Goal: Task Accomplishment & Management: Complete application form

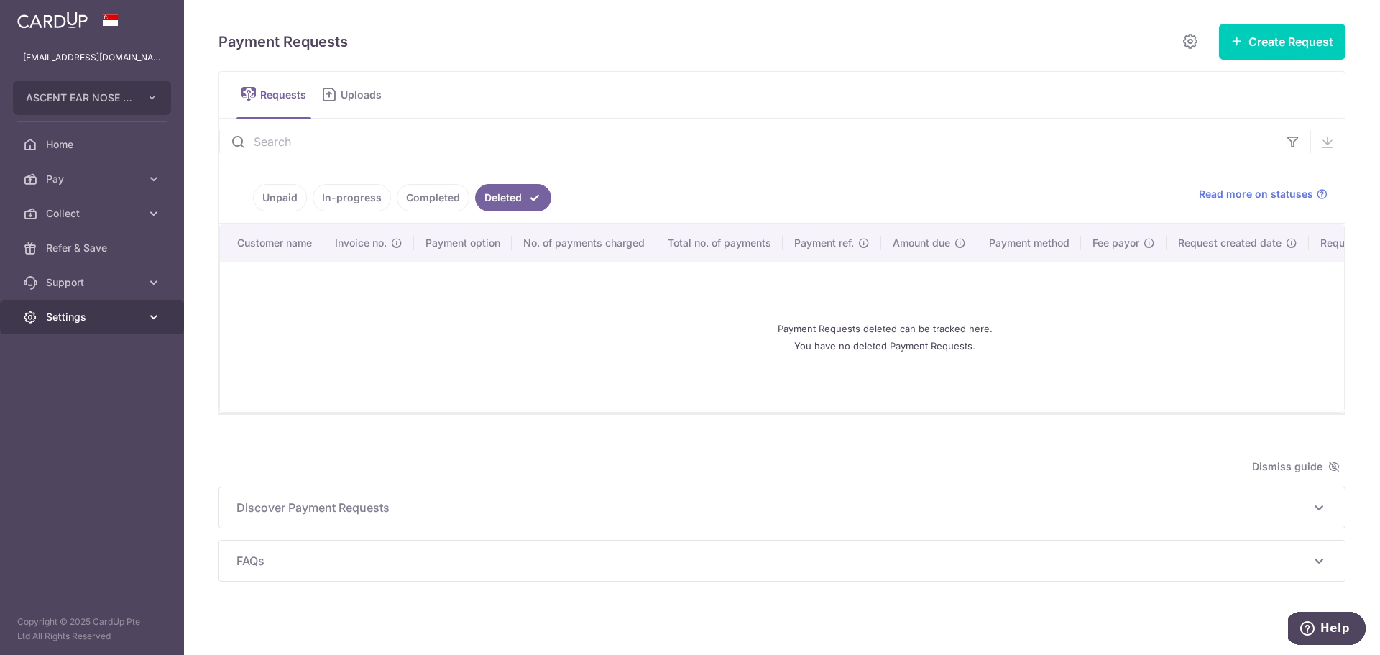
click at [86, 320] on span "Settings" at bounding box center [93, 317] width 95 height 14
click at [72, 390] on span "Logout" at bounding box center [93, 386] width 95 height 14
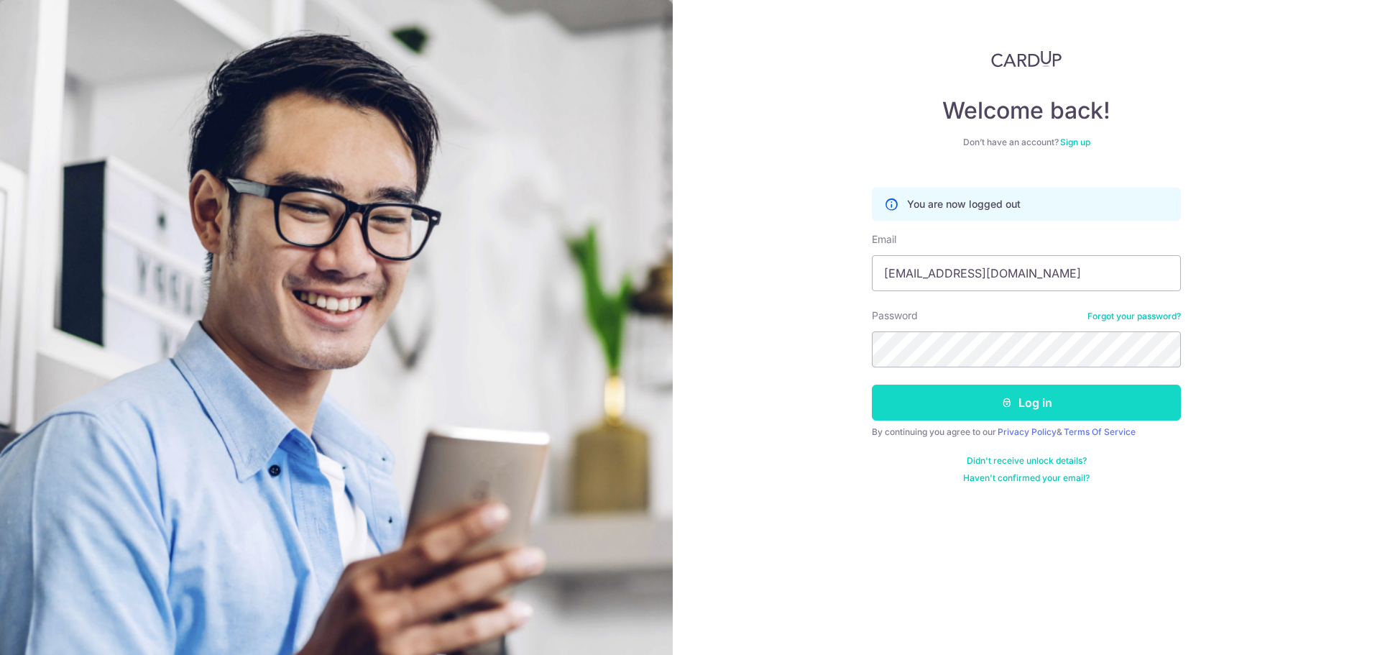
click at [929, 400] on button "Log in" at bounding box center [1026, 403] width 309 height 36
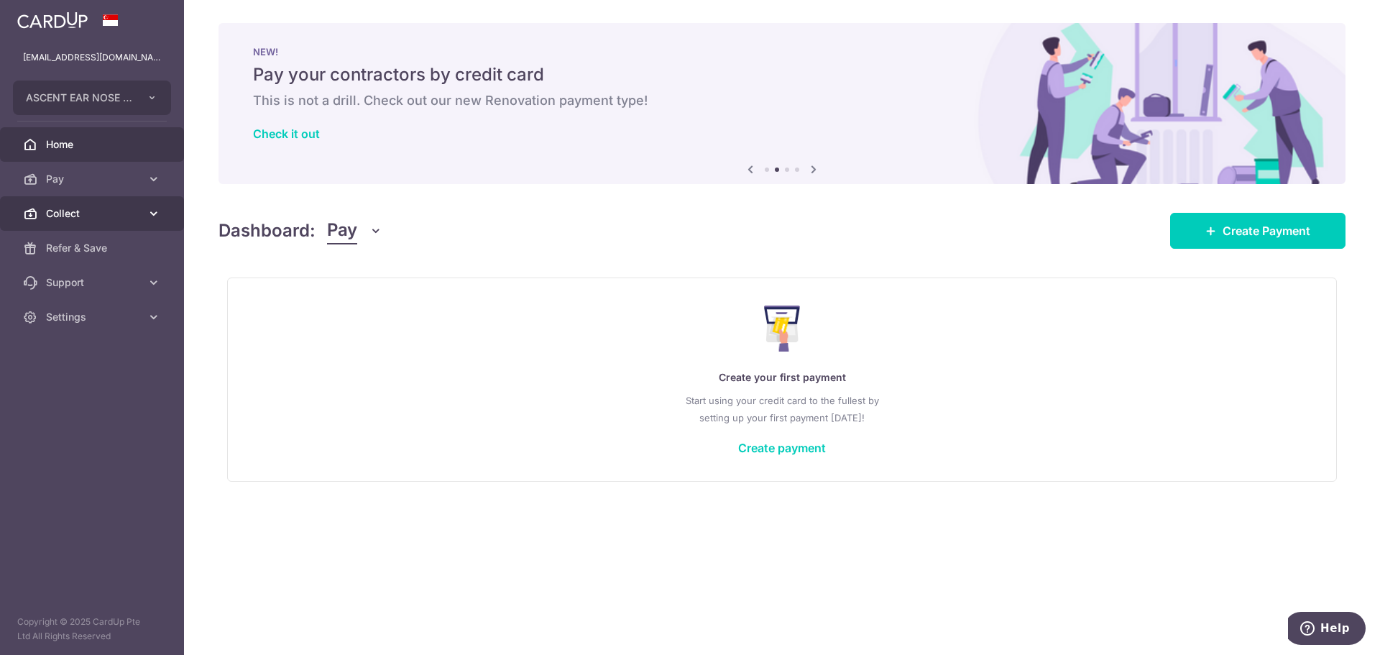
click at [110, 223] on link "Collect" at bounding box center [92, 213] width 184 height 35
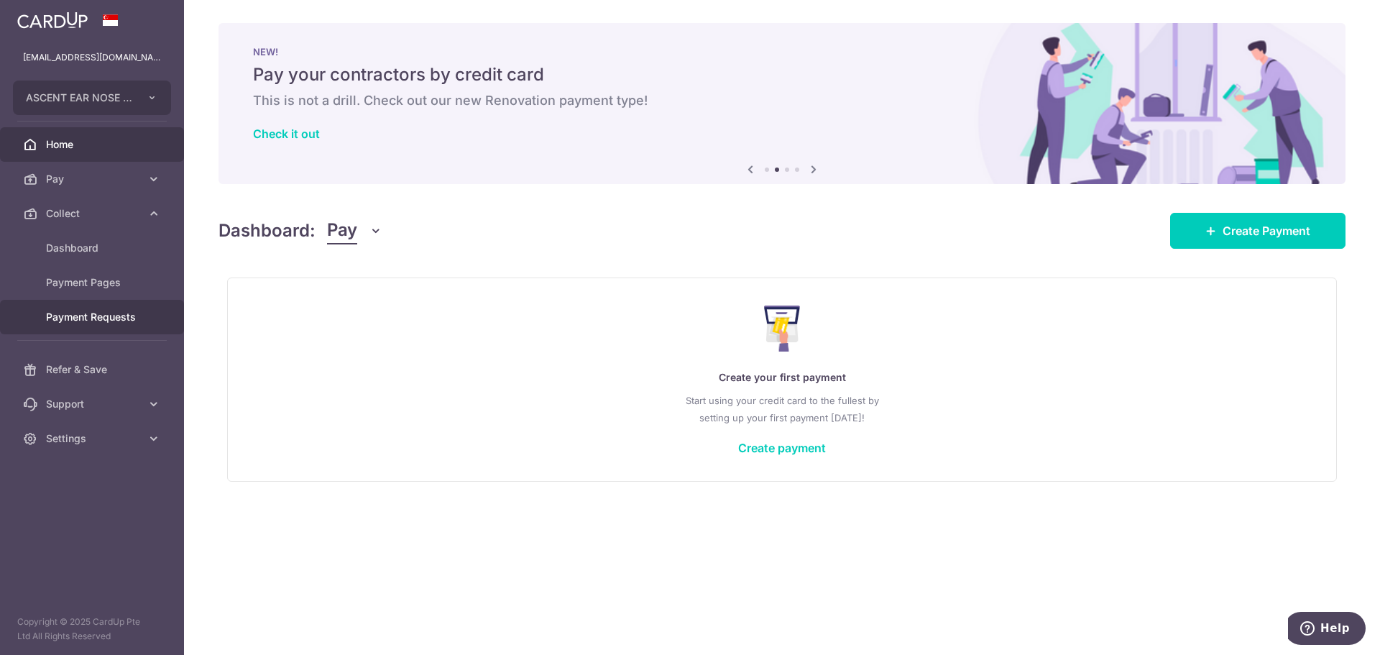
click at [105, 318] on span "Payment Requests" at bounding box center [93, 317] width 95 height 14
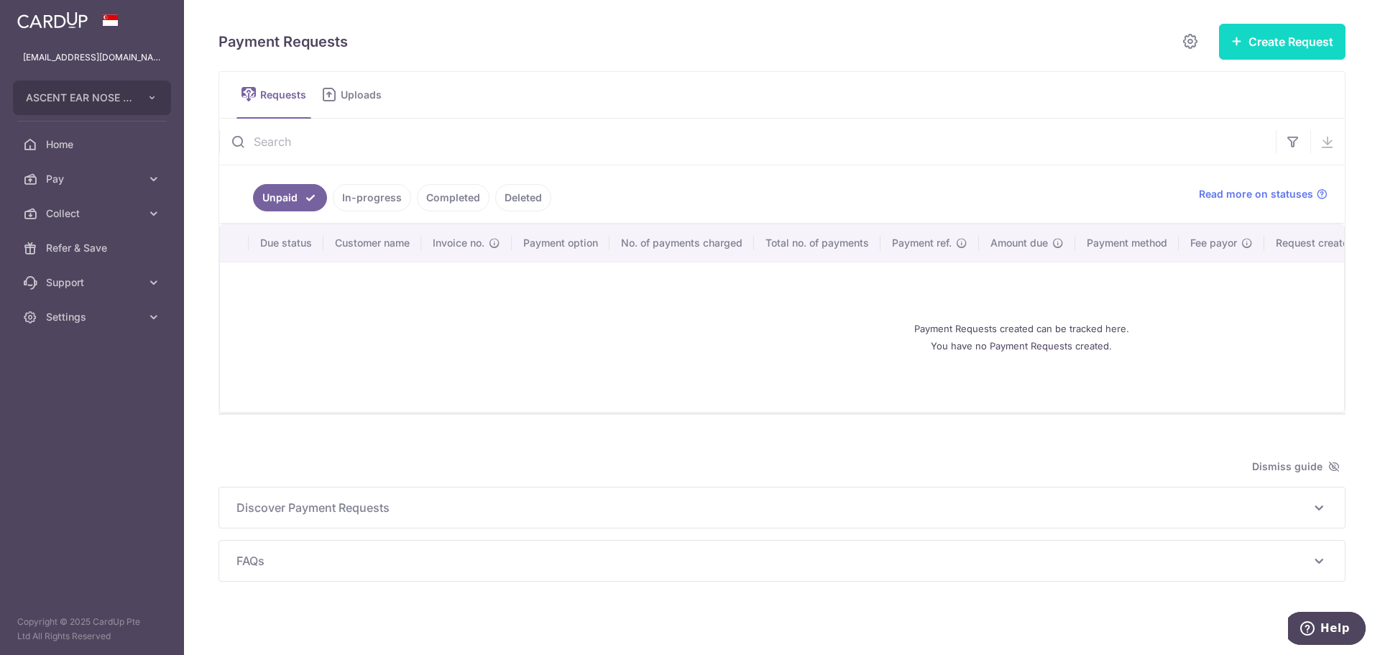
click at [1221, 49] on button "Create Request" at bounding box center [1282, 42] width 127 height 36
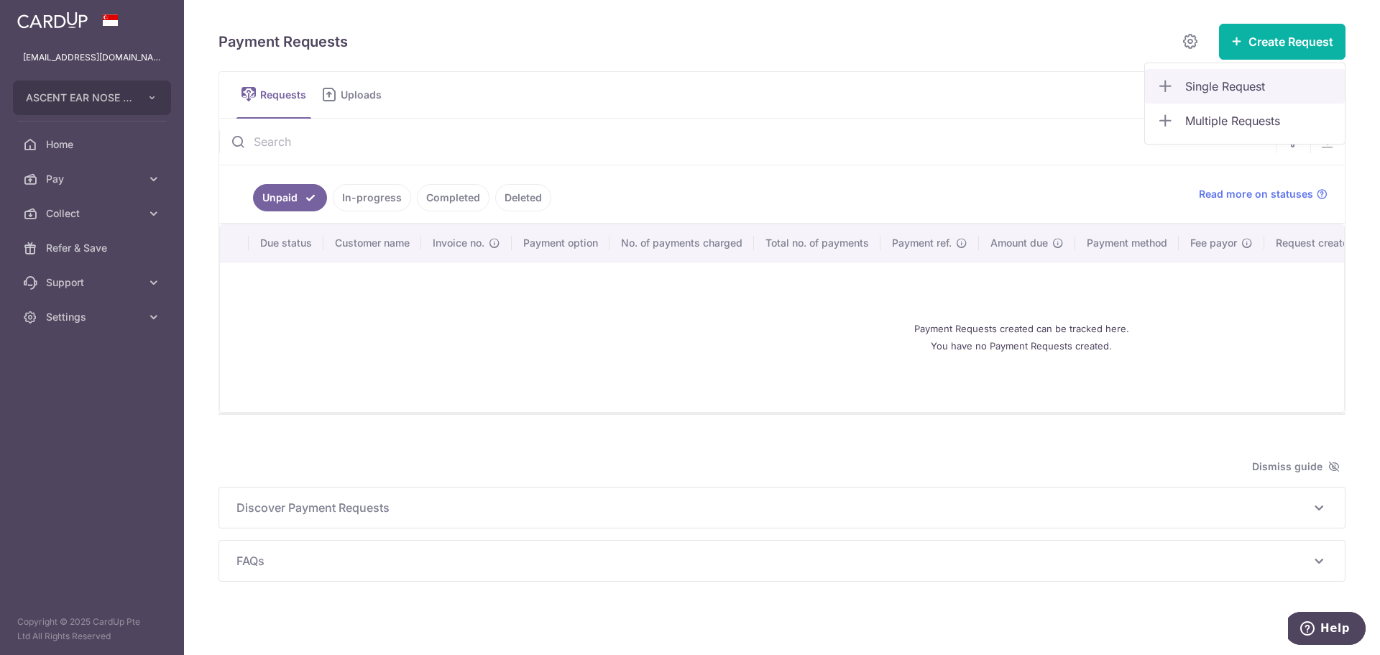
click at [1213, 96] on link "Single Request" at bounding box center [1245, 86] width 200 height 35
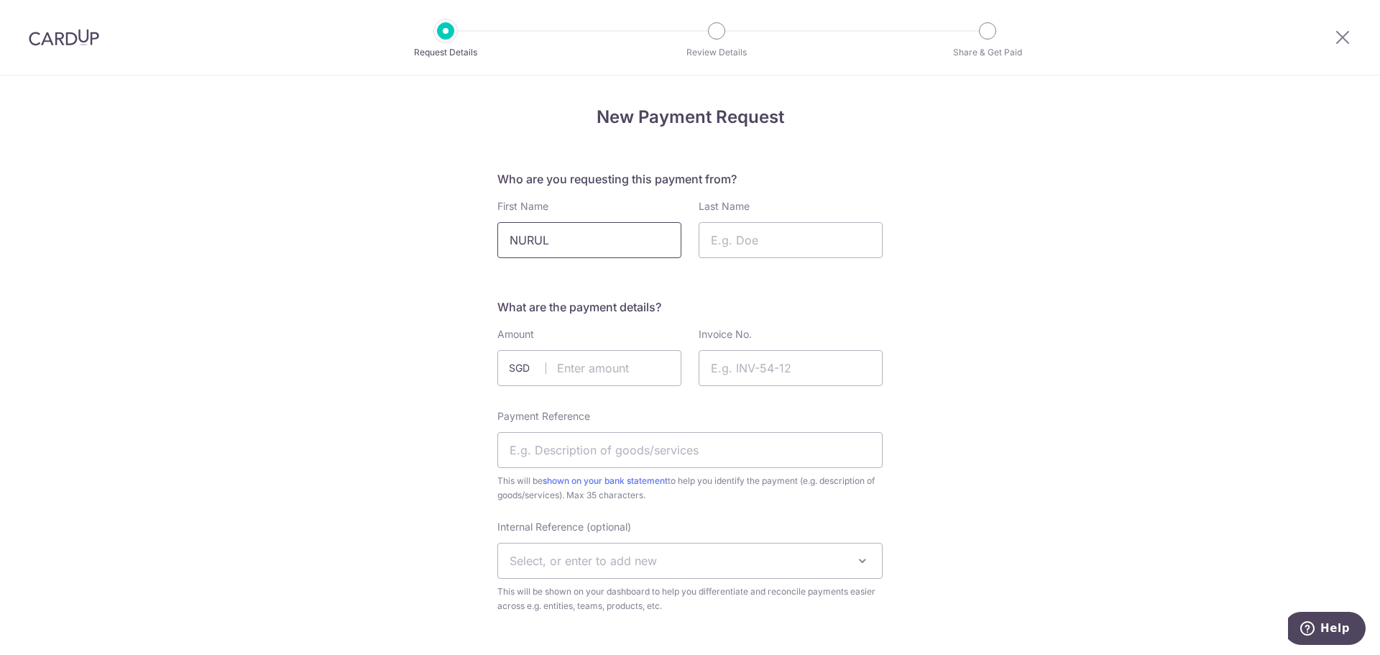
type input "NURUL"
type input "[PERSON_NAME]"
click at [621, 365] on input "text" at bounding box center [589, 368] width 184 height 36
type input "10.00"
click at [784, 364] on input "Invoice No." at bounding box center [791, 368] width 184 height 36
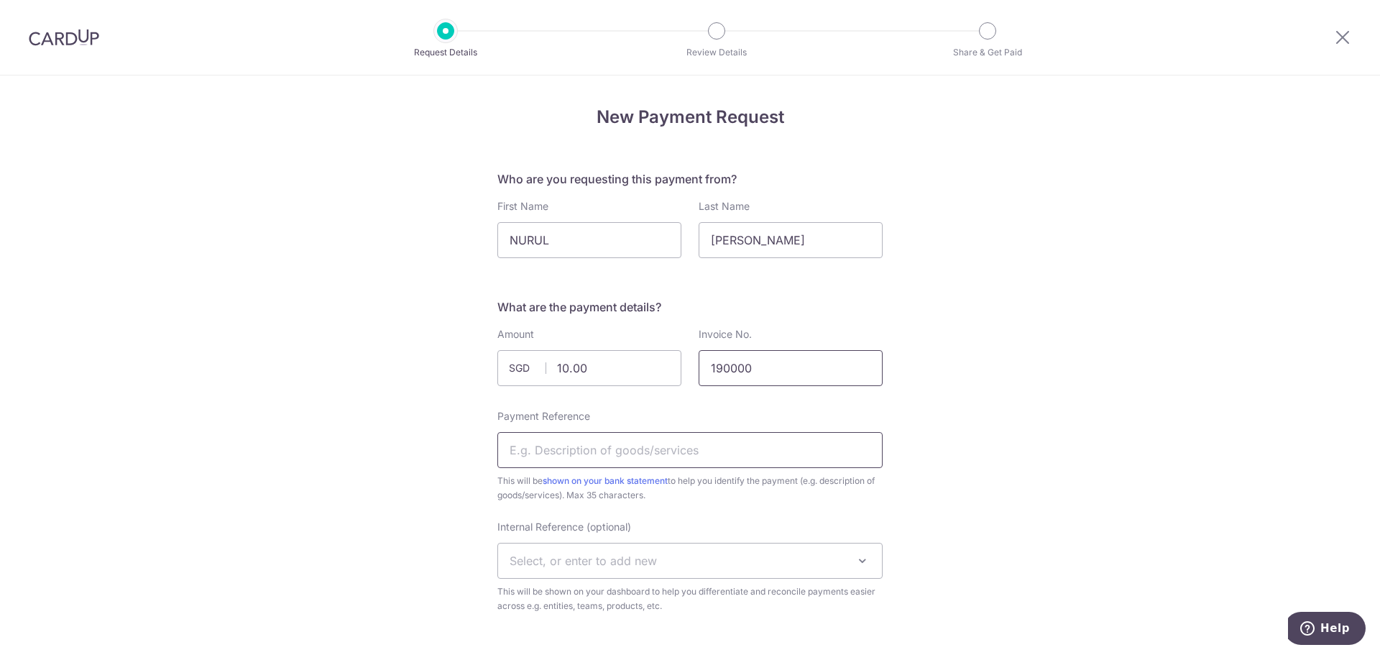
type input "190000"
click at [731, 450] on input "Payment Reference" at bounding box center [689, 450] width 385 height 36
type input "m"
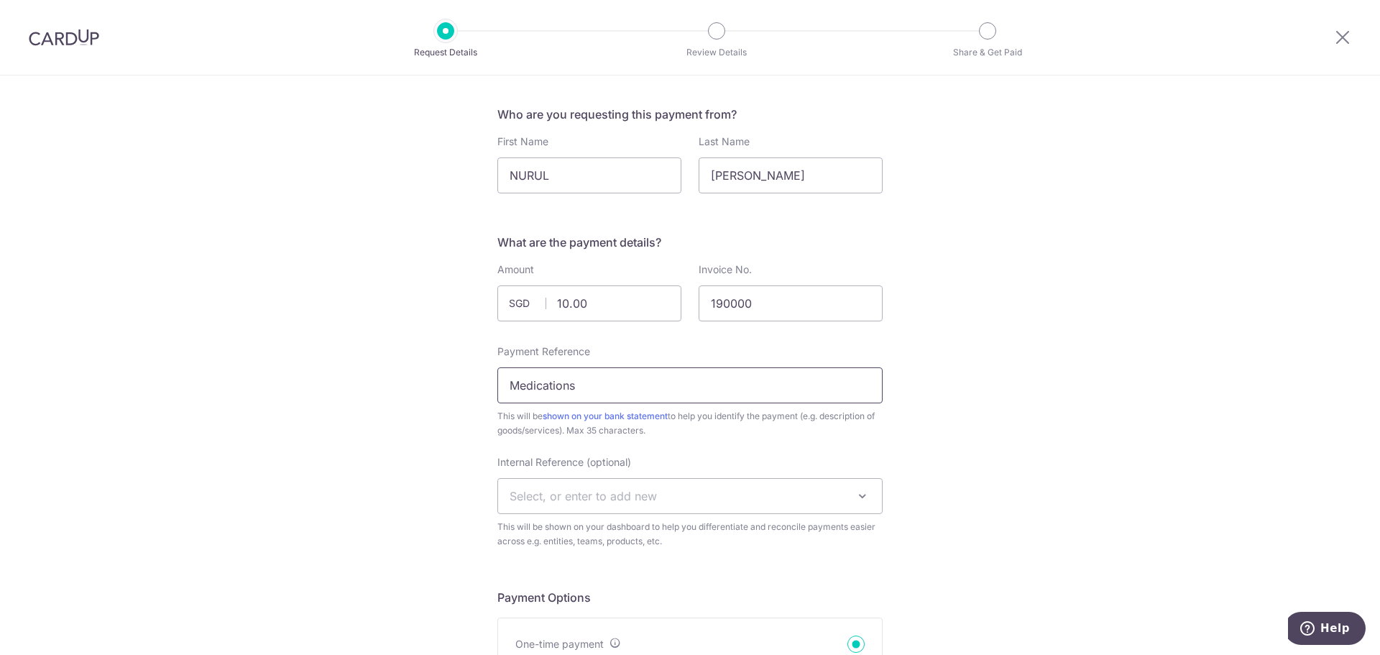
scroll to position [144, 0]
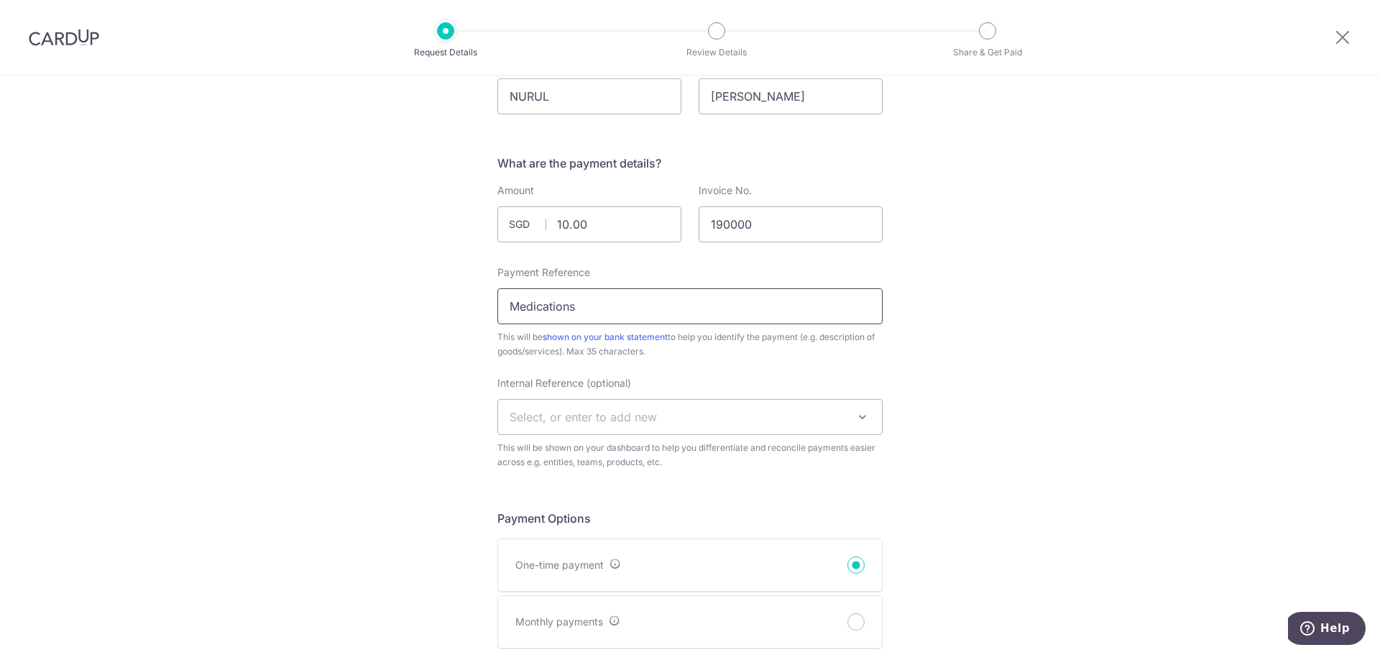
drag, startPoint x: 272, startPoint y: 311, endPoint x: 83, endPoint y: 340, distance: 190.5
type input "Medications"
click at [523, 414] on span "Select, or enter to add new" at bounding box center [583, 417] width 147 height 14
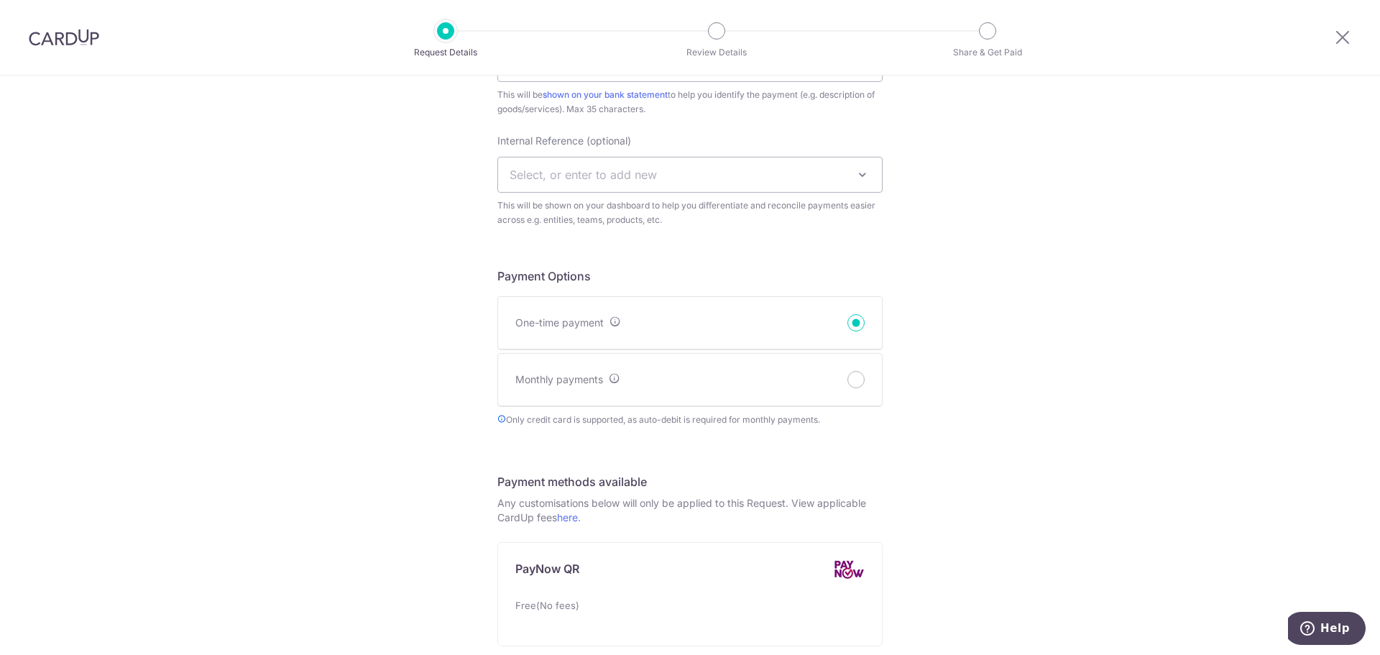
scroll to position [431, 0]
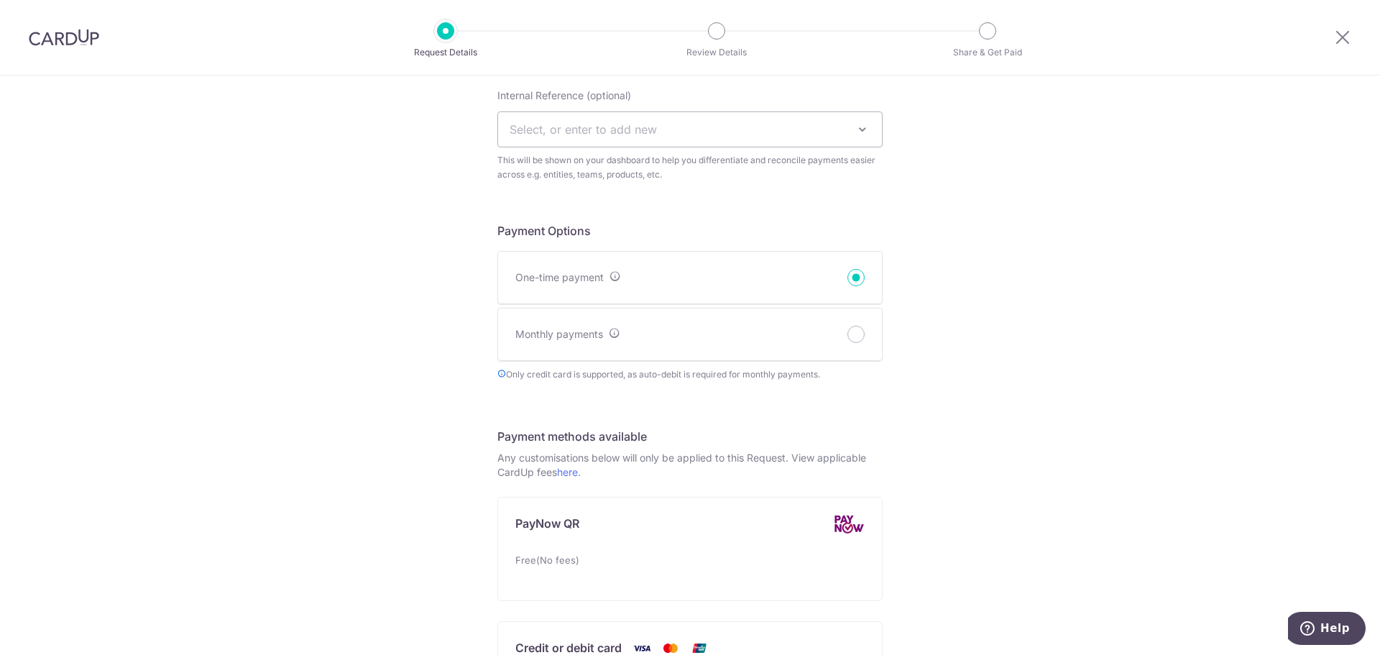
click at [597, 125] on span "Select, or enter to add new" at bounding box center [583, 129] width 147 height 14
click at [638, 137] on span "Select, or enter to add new" at bounding box center [690, 129] width 384 height 35
click at [649, 148] on div "Internal Reference (optional) Select, or enter to add new This will be shown on…" at bounding box center [689, 134] width 385 height 93
click at [610, 132] on span "Select, or enter to add new" at bounding box center [583, 129] width 147 height 14
click at [607, 130] on span "Select, or enter to add new" at bounding box center [583, 129] width 147 height 14
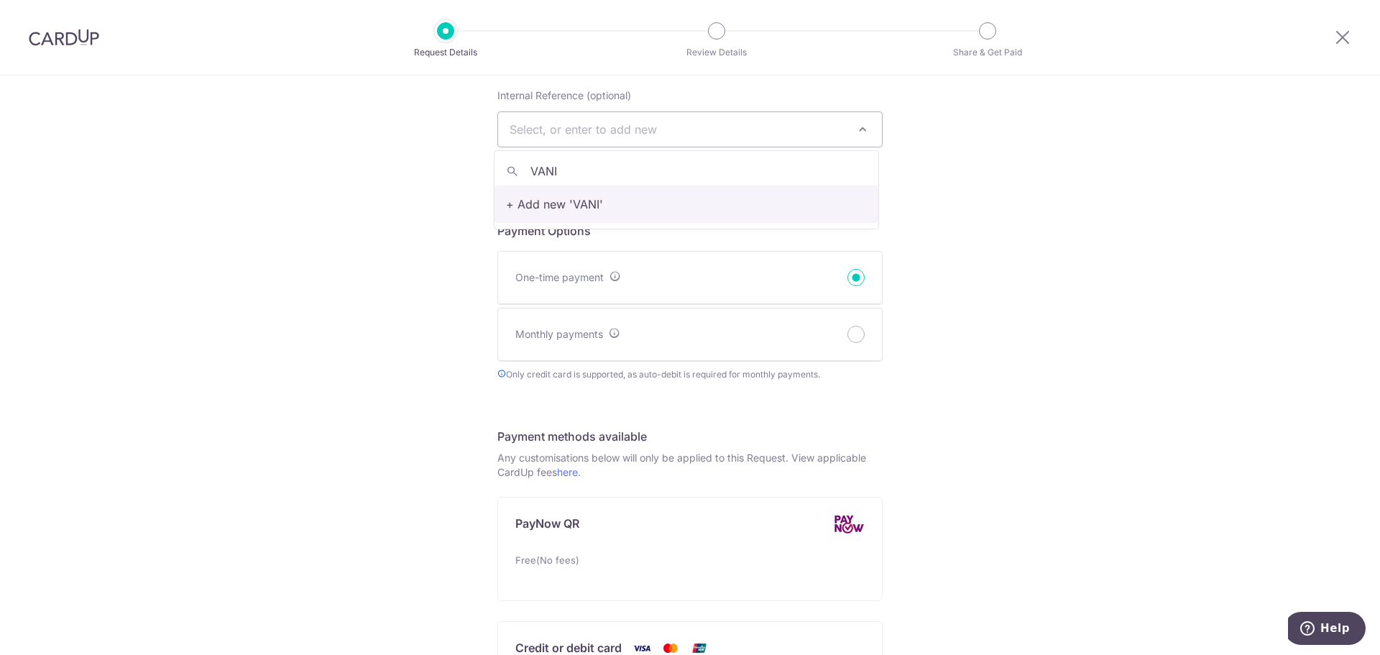
type input "VANI"
select select "VANI"
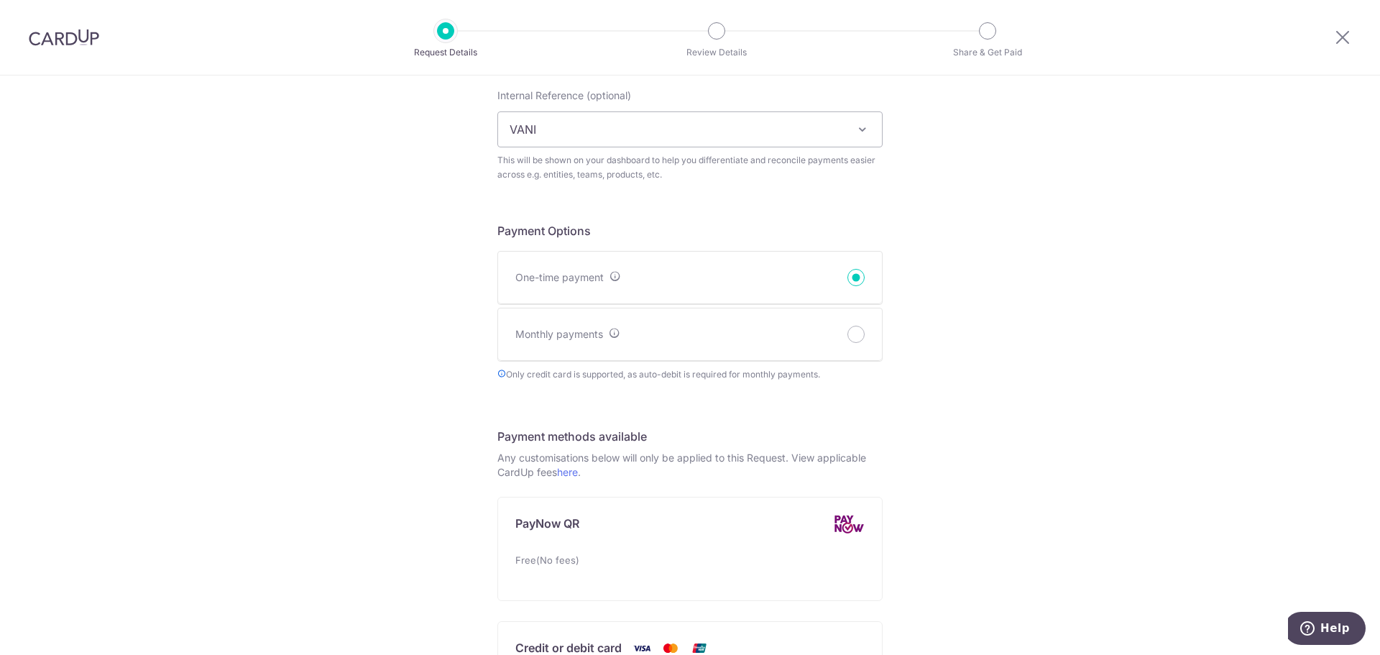
click at [454, 196] on div "New Payment Request Who are you requesting this payment from? First Name NURUL …" at bounding box center [690, 488] width 1380 height 1688
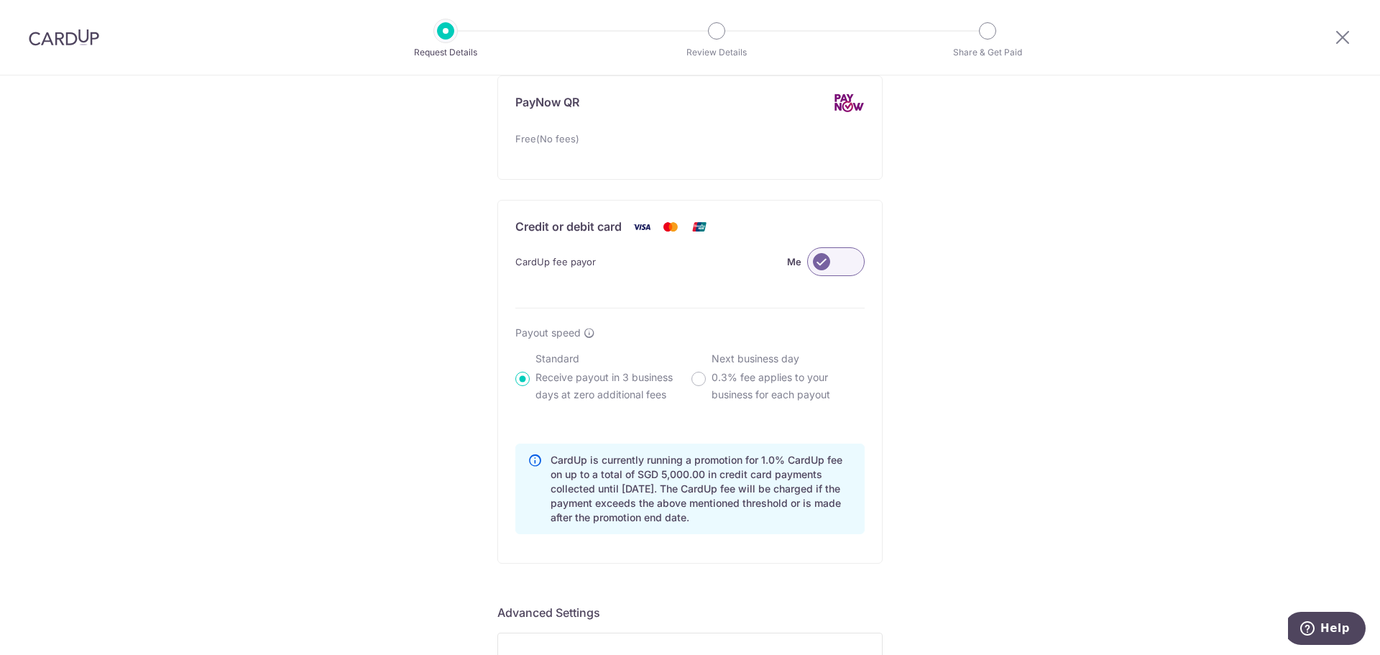
scroll to position [1108, 0]
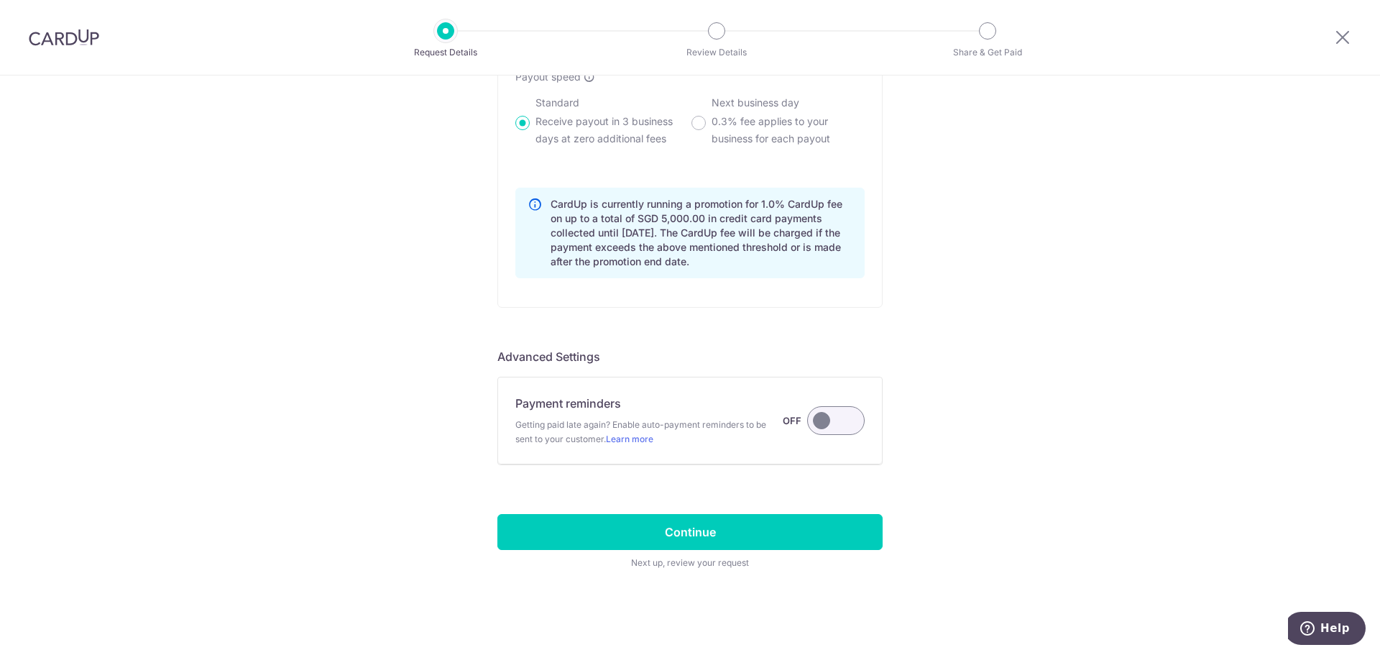
click at [842, 421] on label at bounding box center [836, 420] width 58 height 29
click at [0, 0] on input "Payment reminders Getting paid late again? Enable auto-payment reminders to be …" at bounding box center [0, 0] width 0 height 0
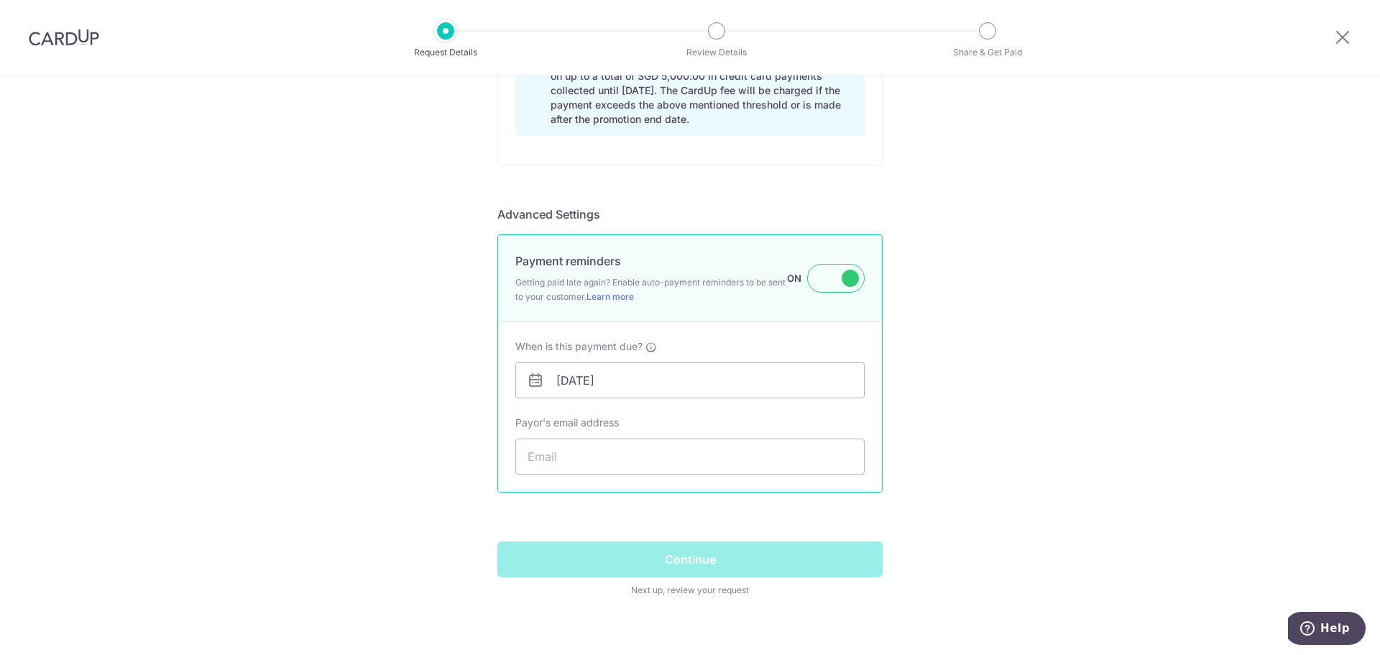
scroll to position [1252, 0]
click at [555, 386] on input "[DATE]" at bounding box center [689, 379] width 349 height 36
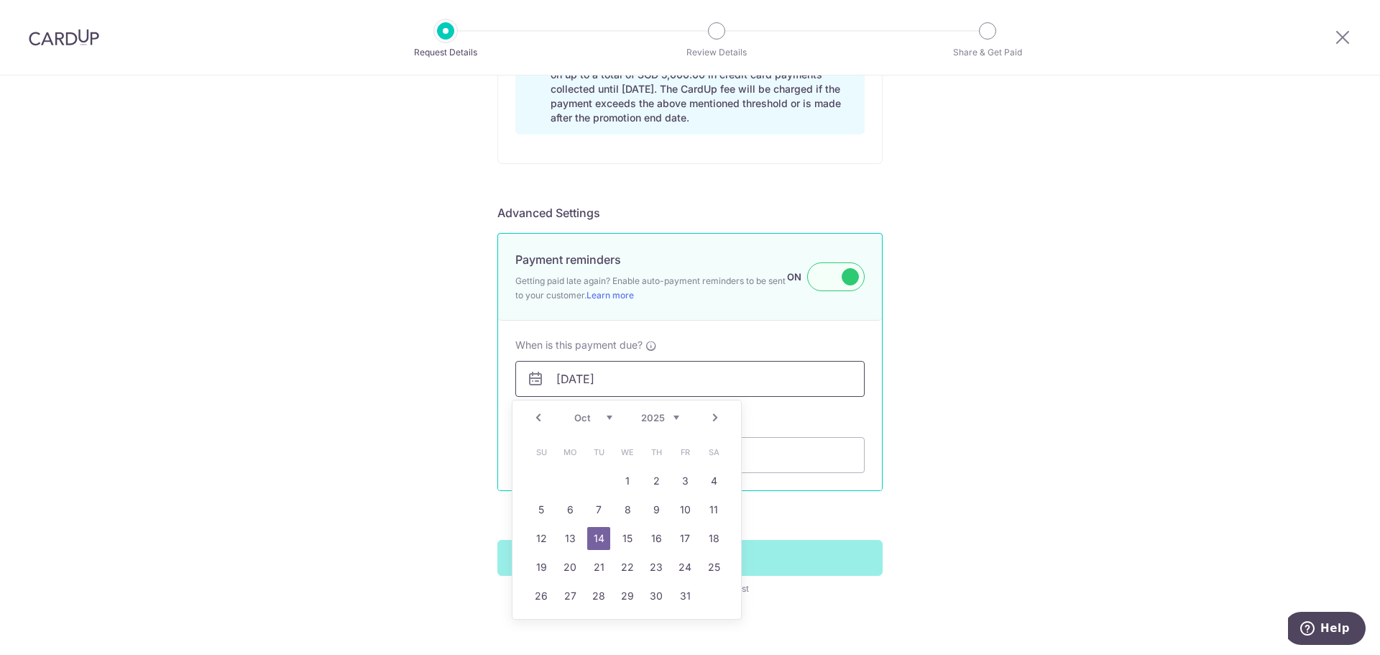
click at [558, 379] on input "[DATE]" at bounding box center [689, 379] width 349 height 36
click at [564, 378] on input "[DATE]" at bounding box center [689, 379] width 349 height 36
click at [627, 535] on link "15" at bounding box center [627, 538] width 23 height 23
type input "15/10/2025"
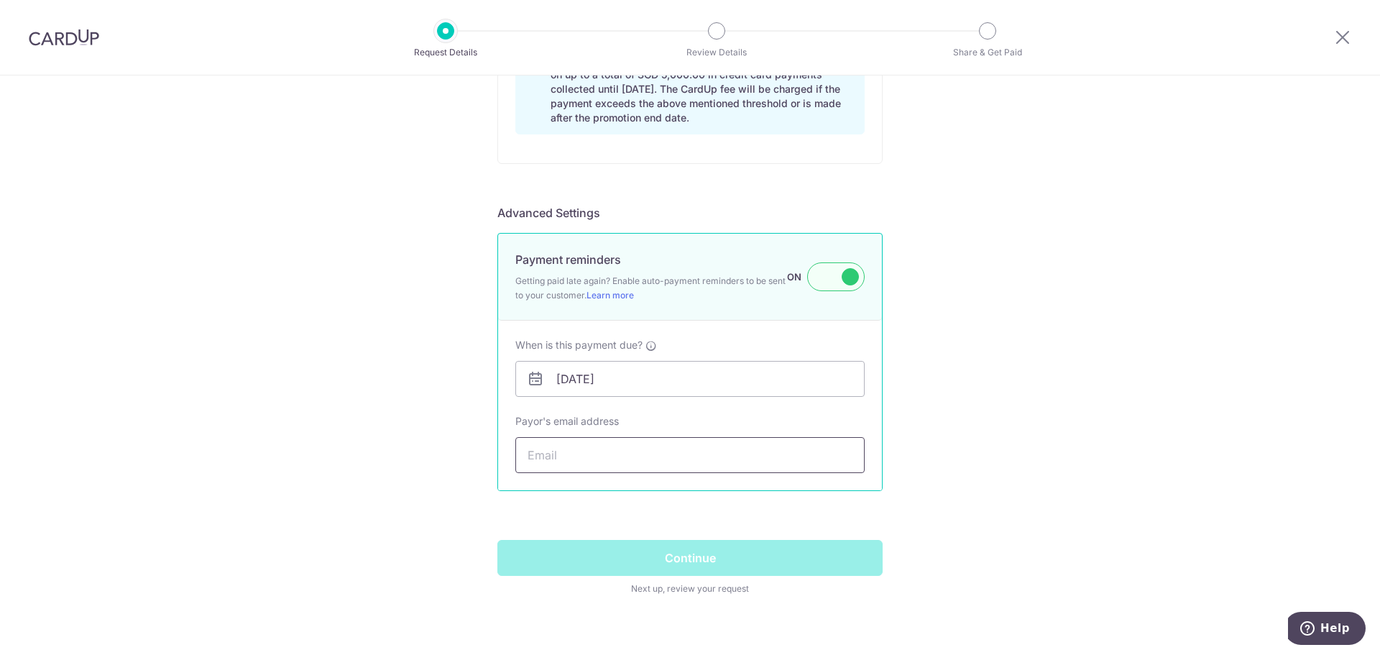
click at [563, 446] on input "Payor's email address" at bounding box center [689, 455] width 349 height 36
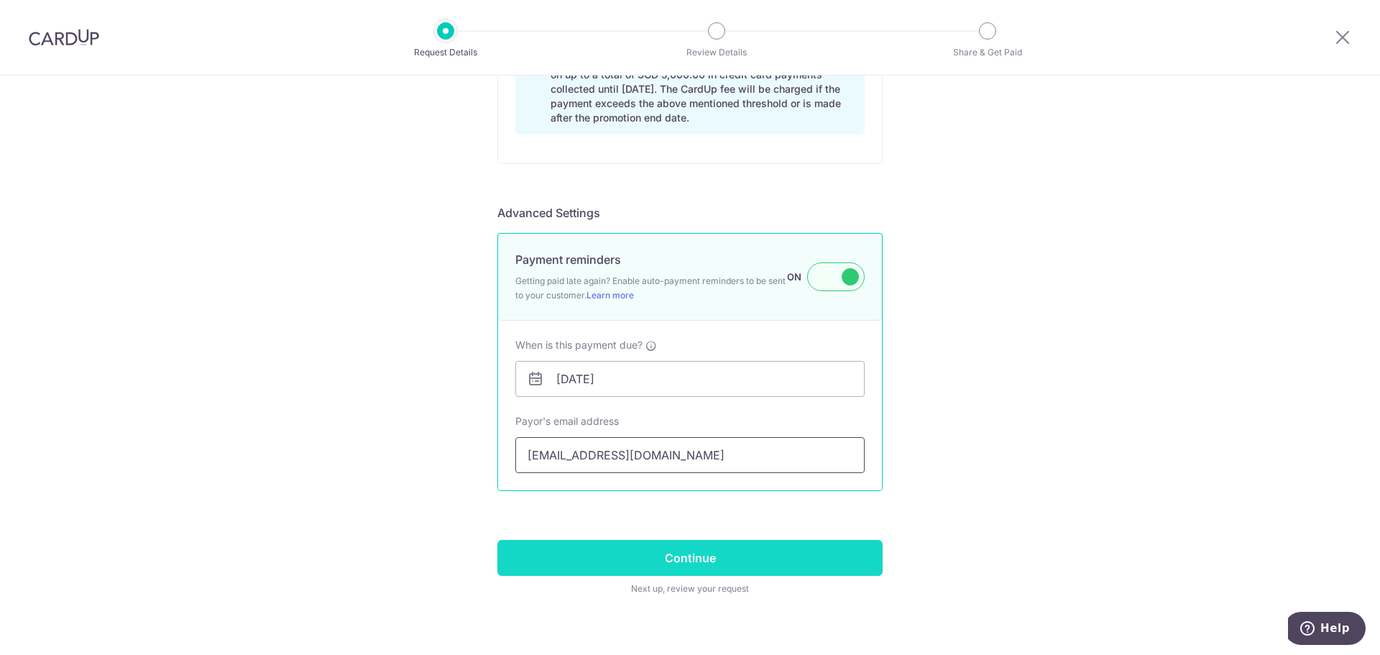
type input "NURULNATASHAHIDAYAH@GMAIL.COM"
click at [686, 561] on input "Continue" at bounding box center [689, 558] width 385 height 36
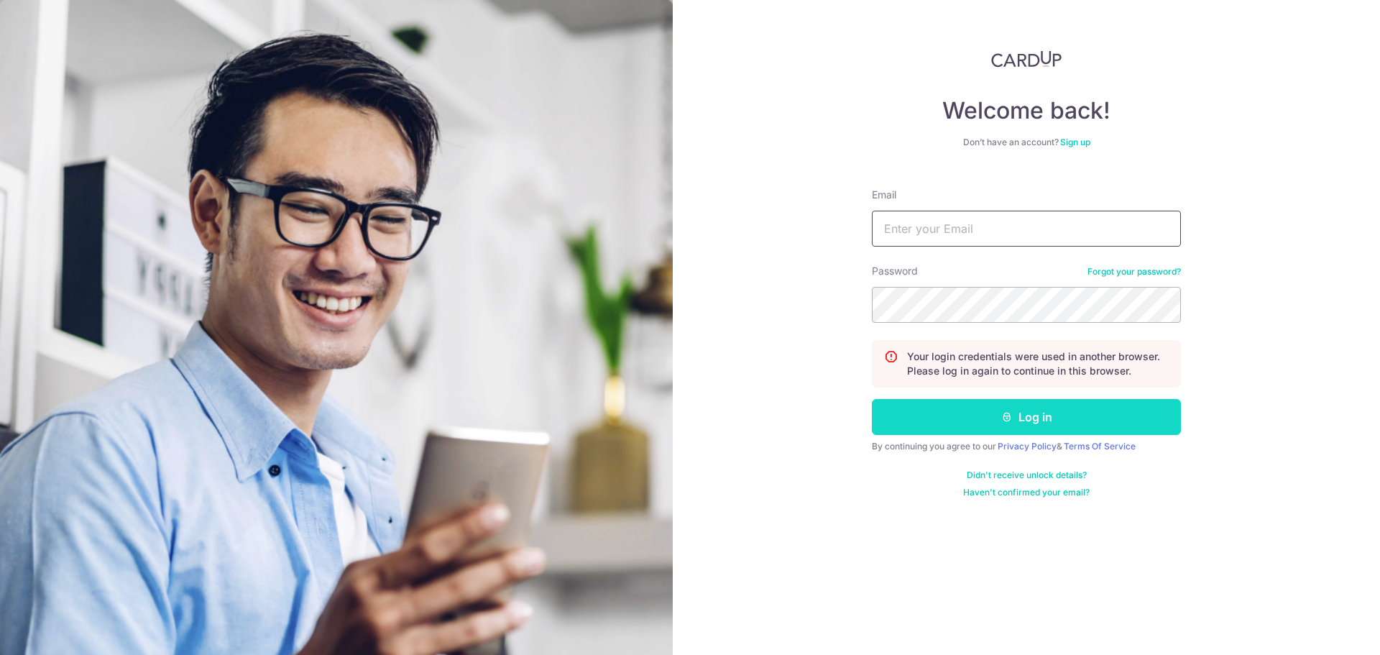
type input "[EMAIL_ADDRESS][DOMAIN_NAME]"
click at [938, 419] on button "Log in" at bounding box center [1026, 417] width 309 height 36
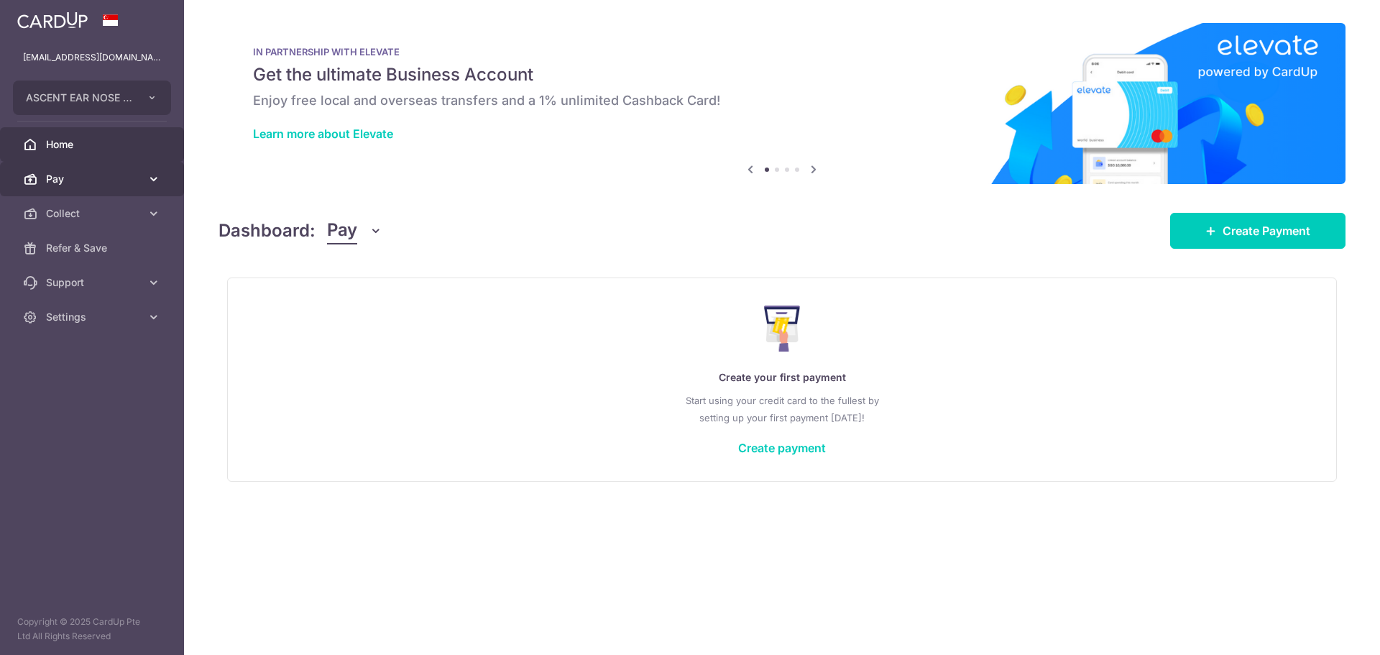
click at [102, 181] on span "Pay" at bounding box center [93, 179] width 95 height 14
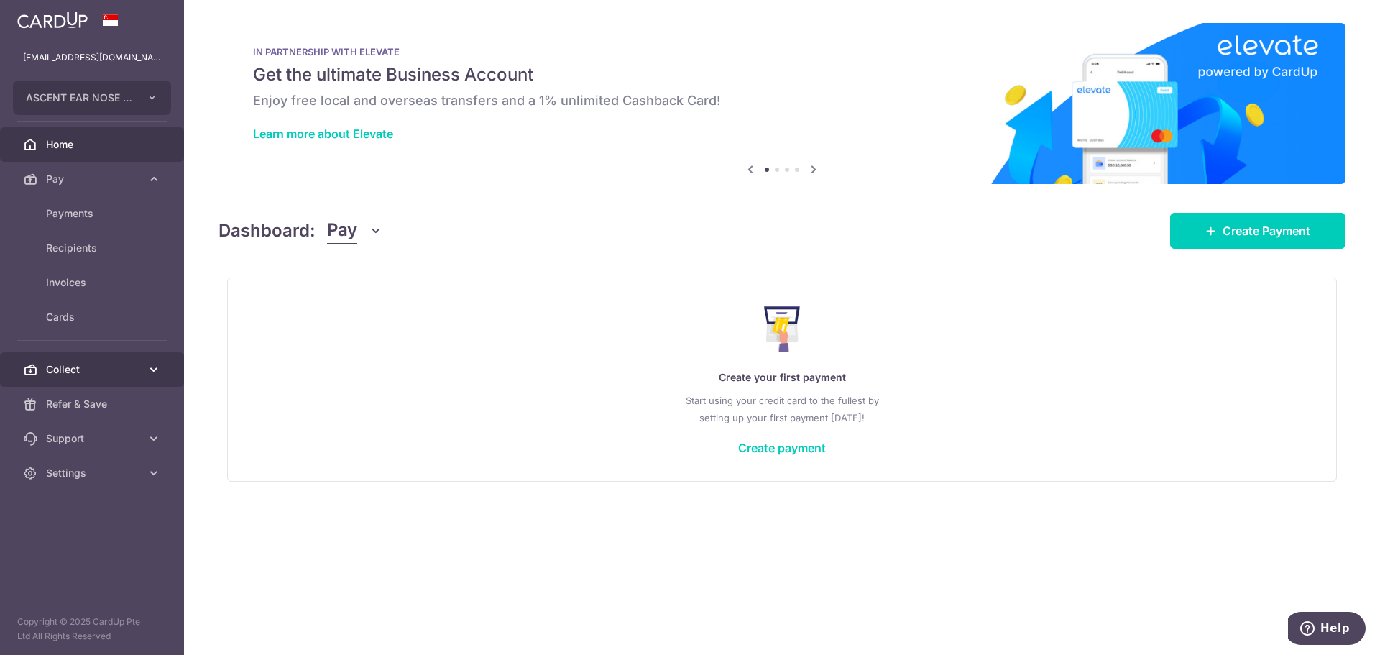
click at [78, 376] on span "Collect" at bounding box center [93, 369] width 95 height 14
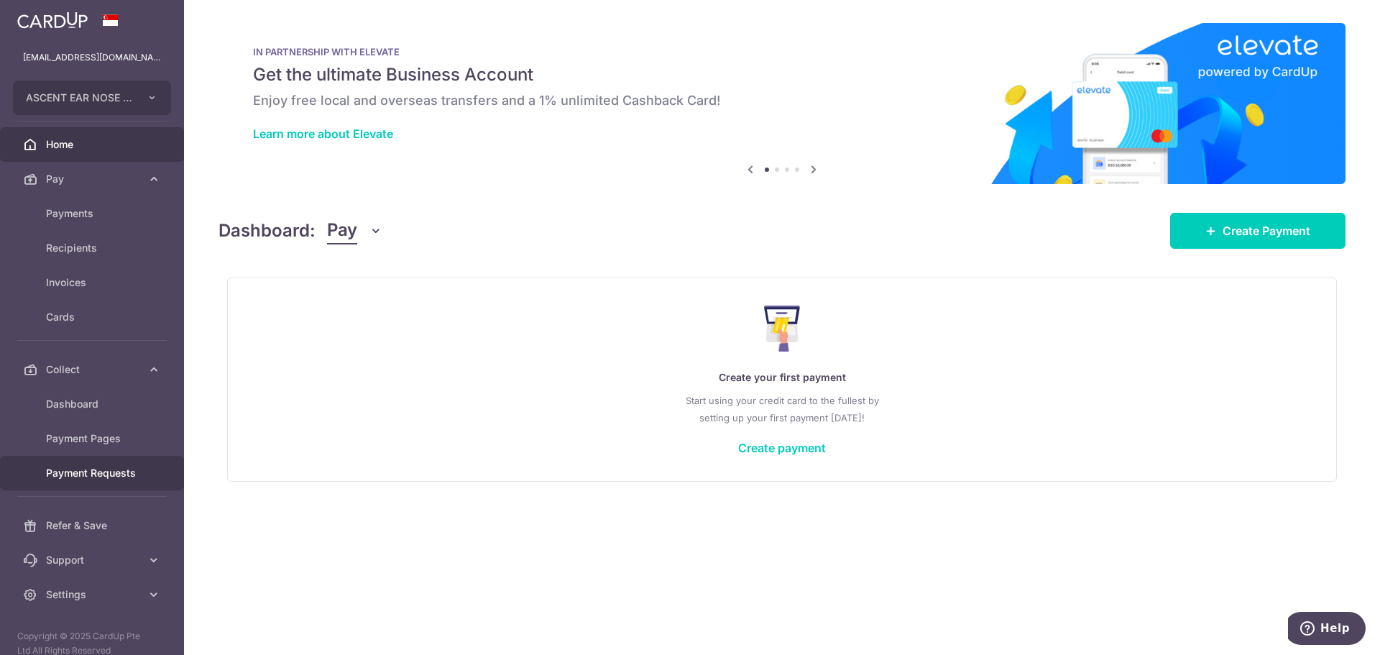
click at [75, 461] on link "Payment Requests" at bounding box center [92, 473] width 184 height 35
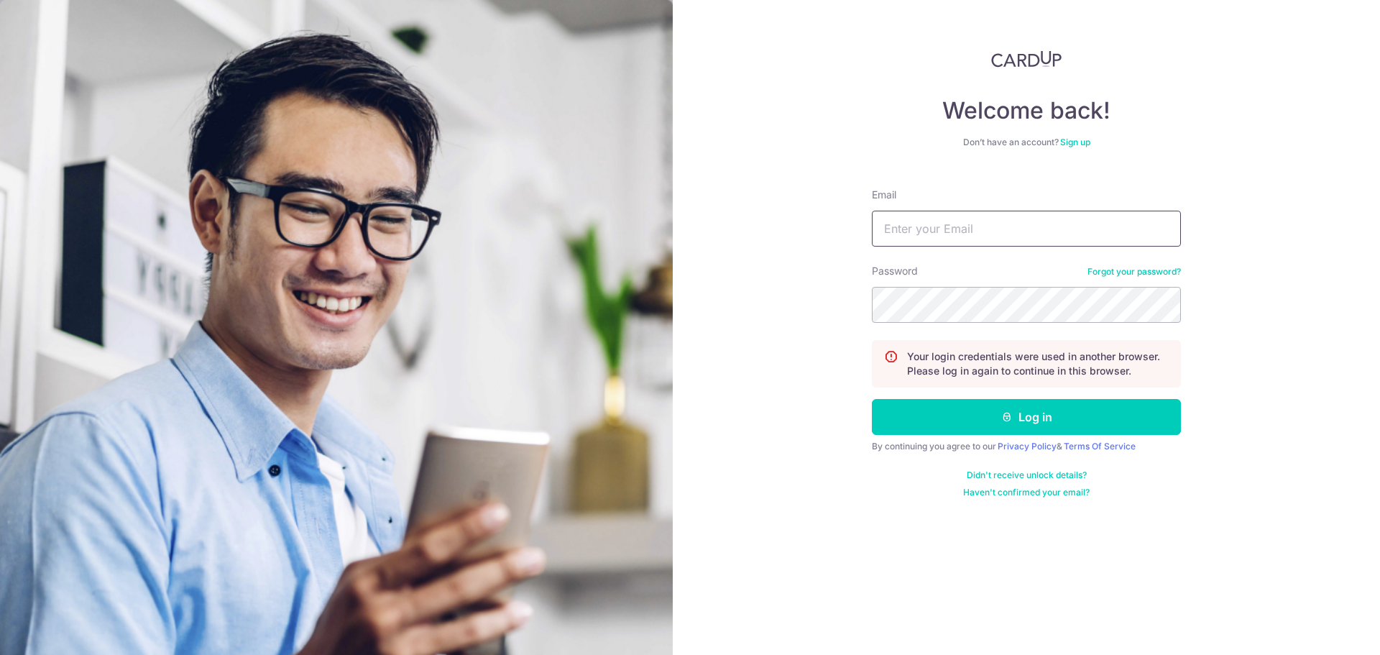
type input "[EMAIL_ADDRESS][DOMAIN_NAME]"
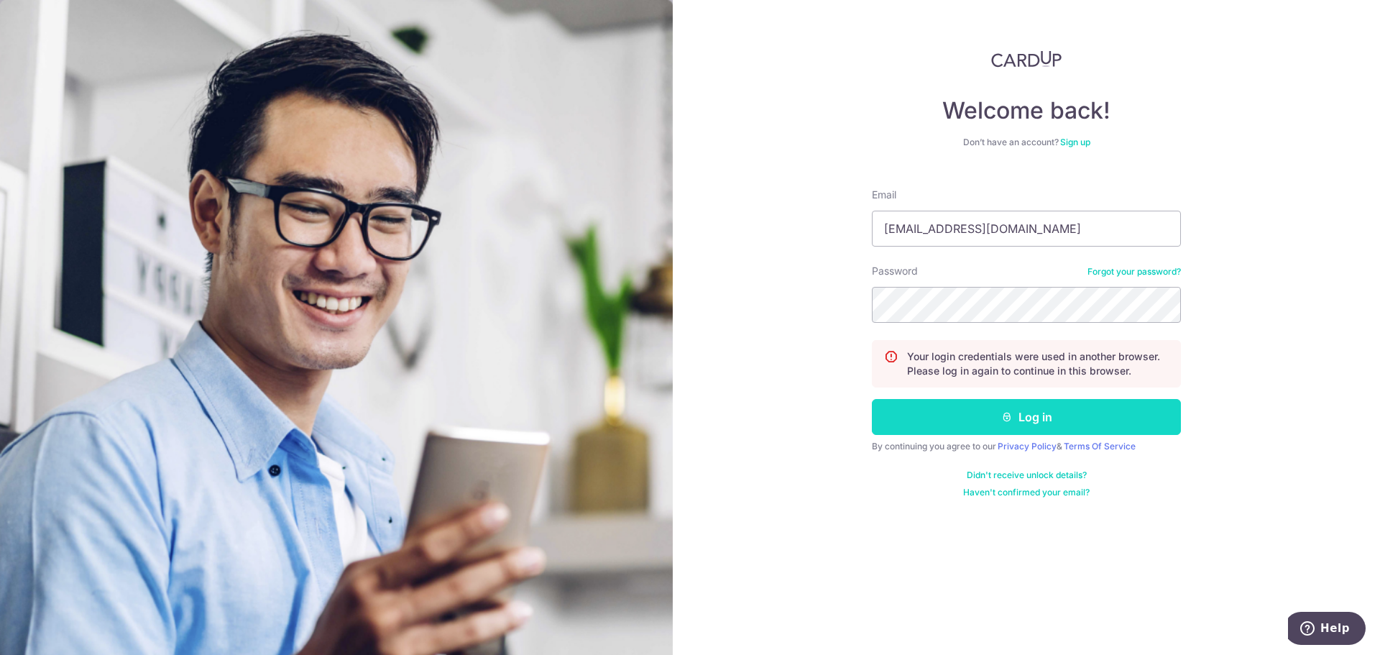
click at [947, 417] on button "Log in" at bounding box center [1026, 417] width 309 height 36
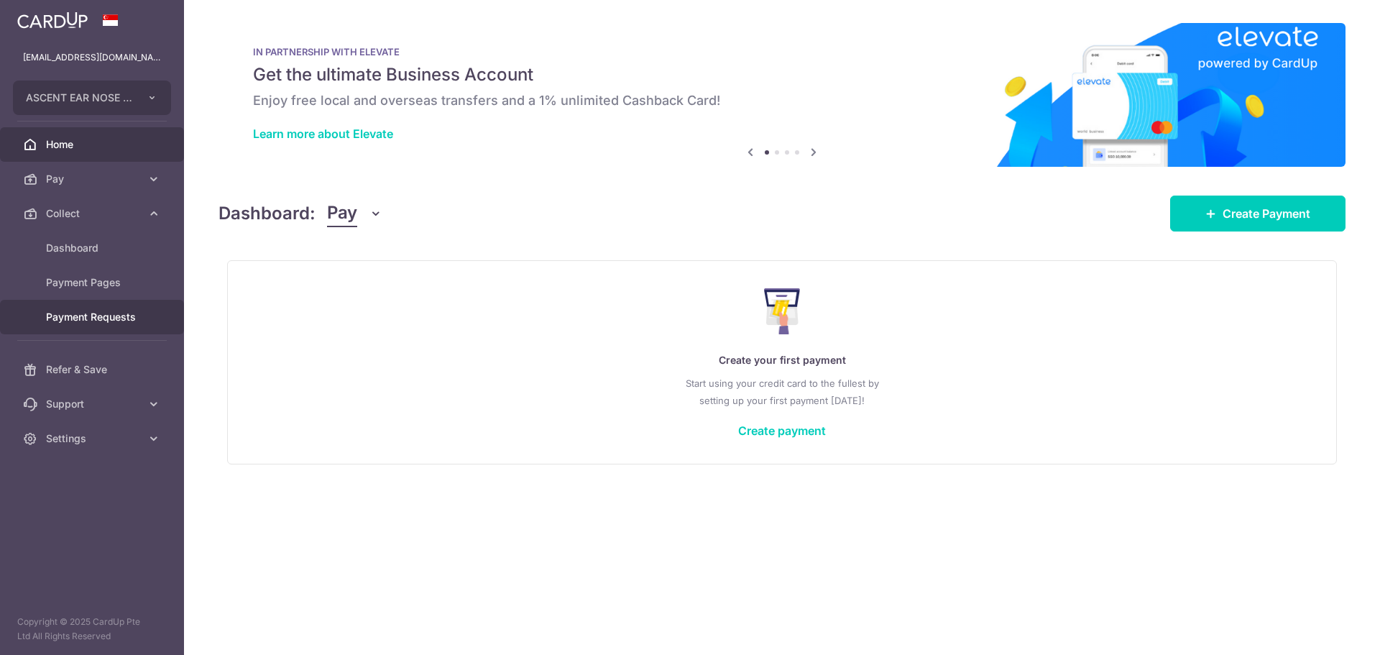
click at [90, 308] on link "Payment Requests" at bounding box center [92, 317] width 184 height 35
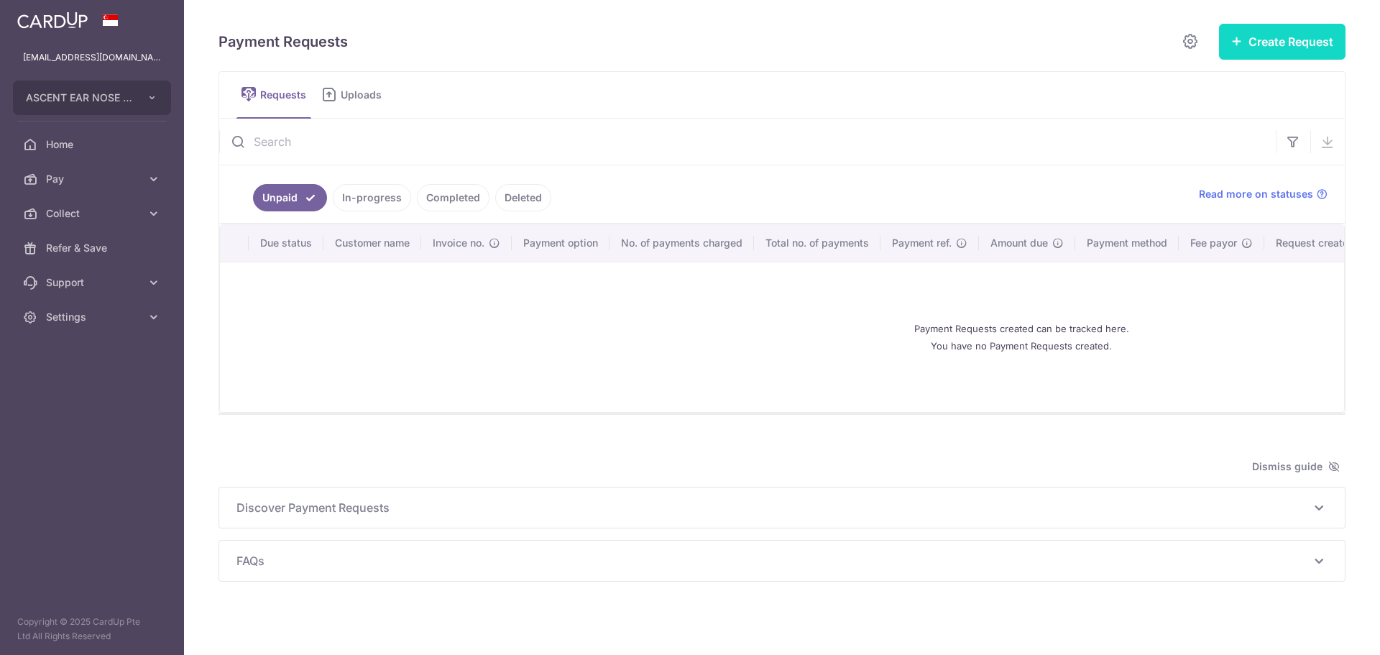
click at [1258, 46] on button "Create Request" at bounding box center [1282, 42] width 127 height 36
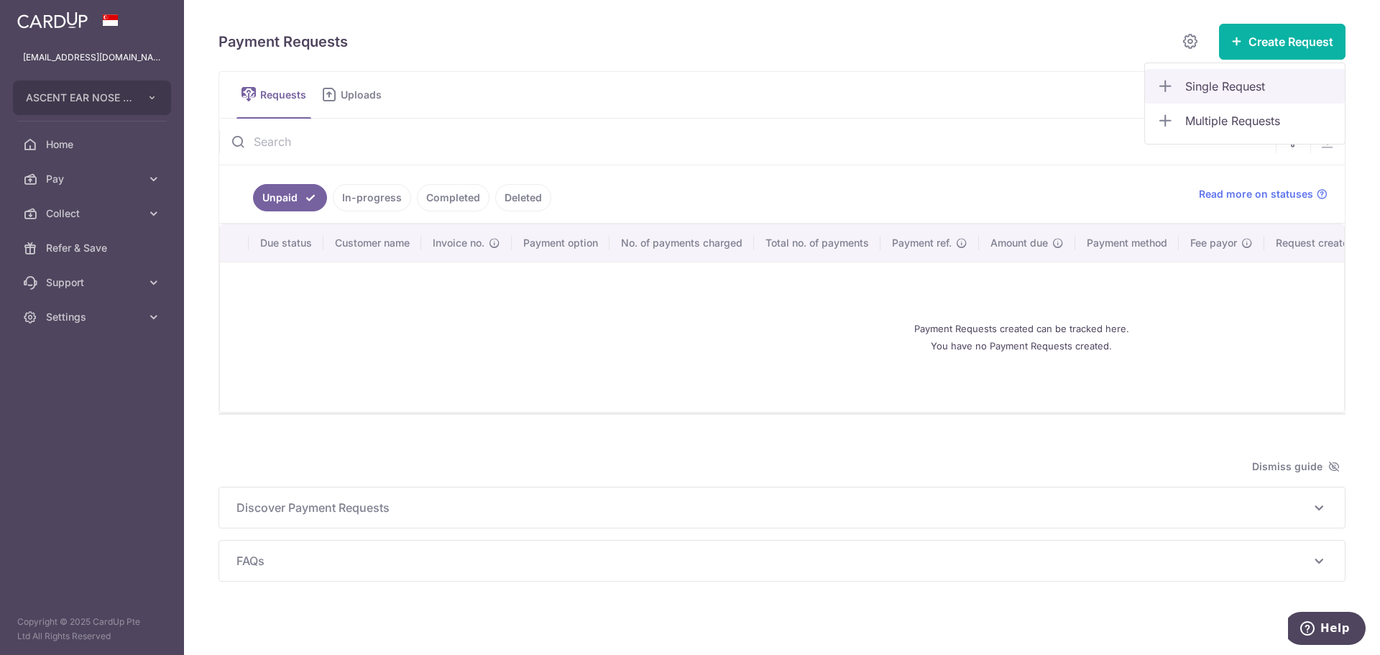
click at [1234, 100] on link "Single Request" at bounding box center [1245, 86] width 200 height 35
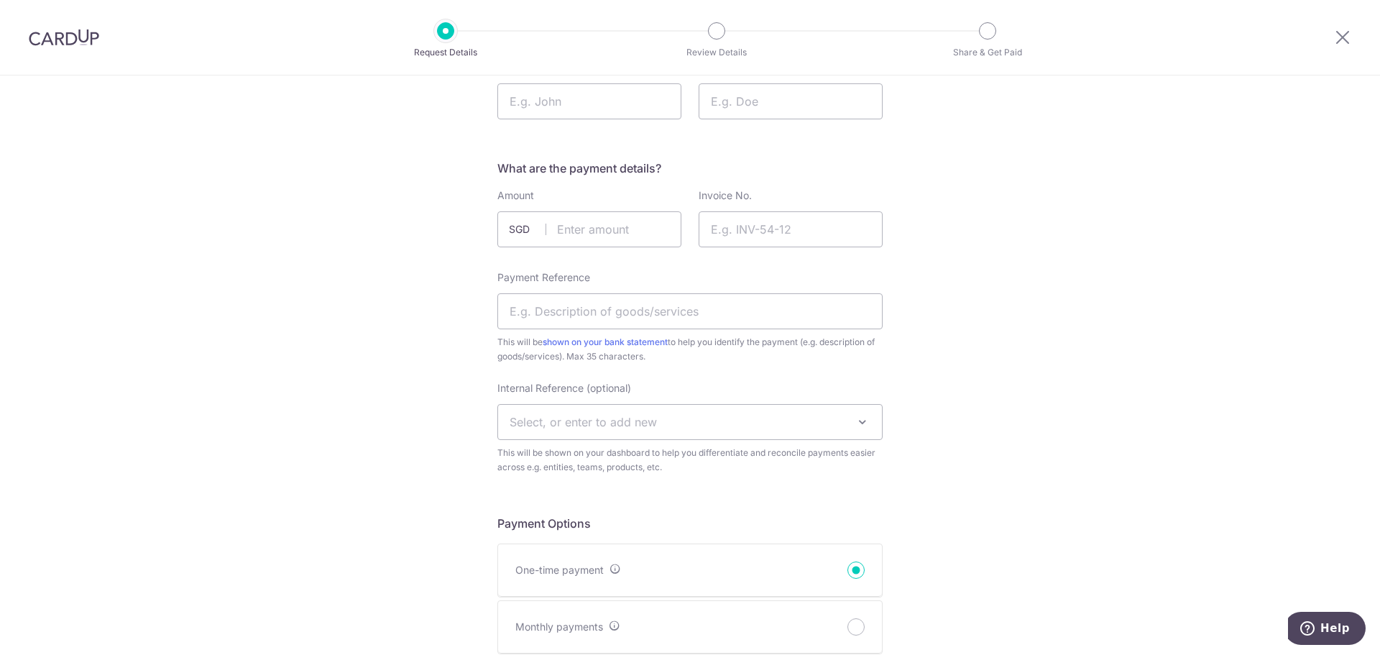
scroll to position [144, 0]
click at [608, 304] on input "Payment Reference" at bounding box center [689, 306] width 385 height 36
click at [651, 415] on span "Select, or enter to add new" at bounding box center [583, 417] width 147 height 14
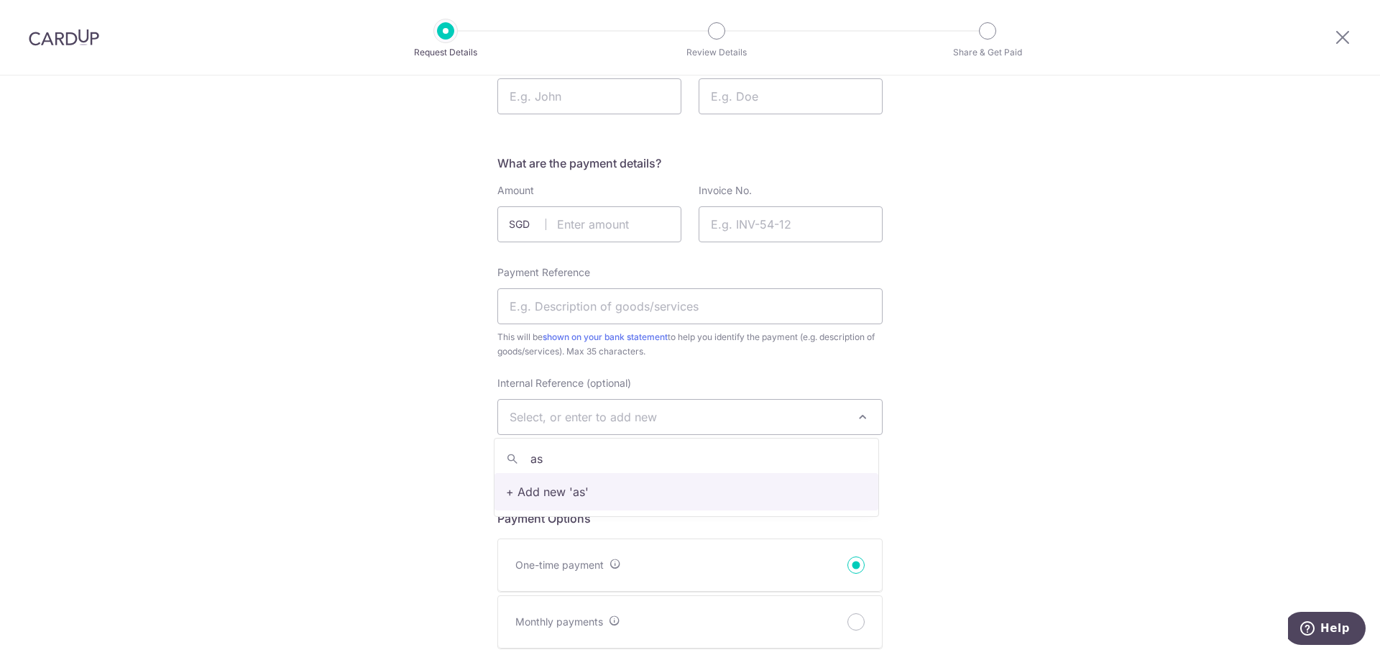
type input "a"
type input "ASCENT [PERSON_NAME]"
click at [604, 524] on h5 "Payment Options" at bounding box center [689, 518] width 385 height 17
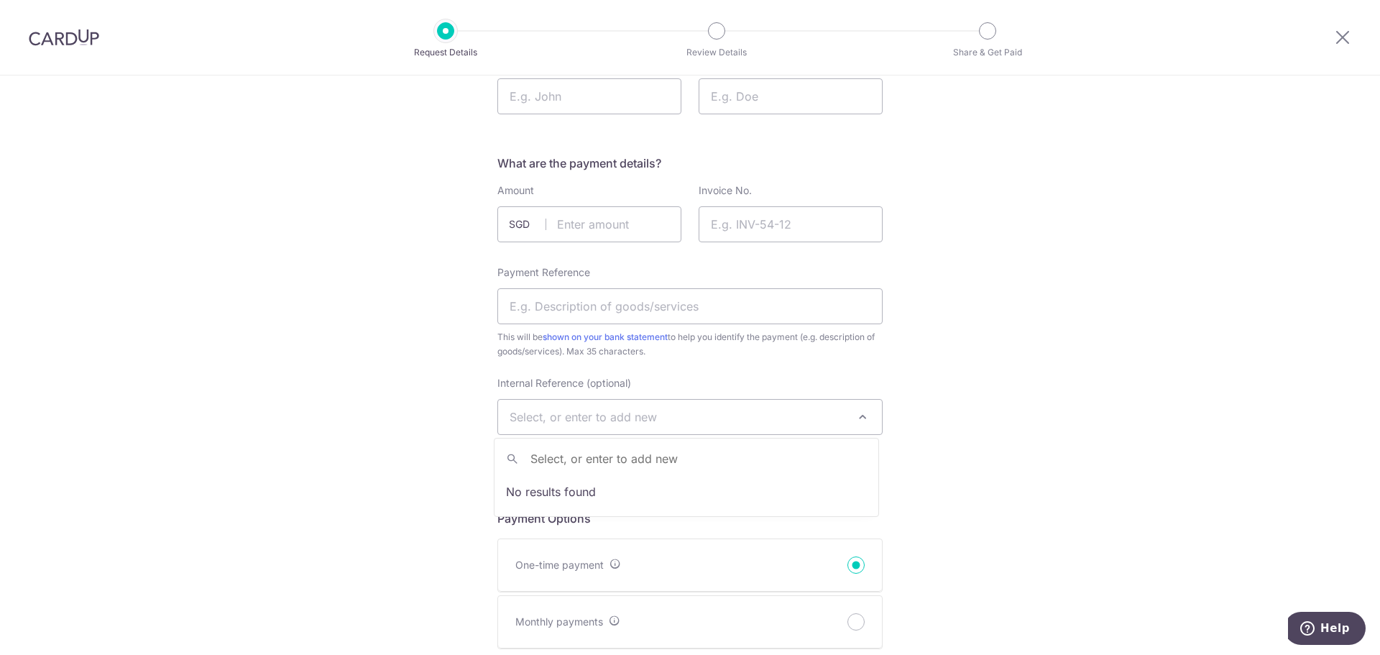
click at [548, 428] on span "Select, or enter to add new" at bounding box center [690, 417] width 384 height 35
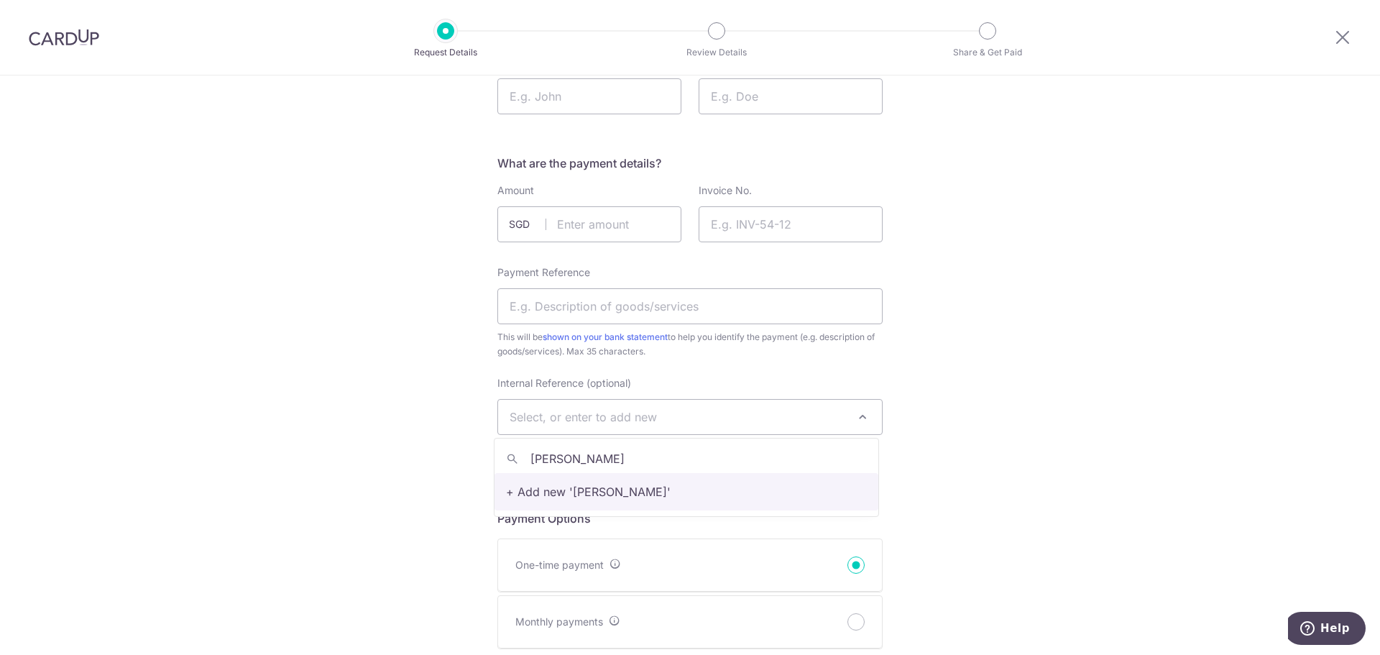
type input "[PERSON_NAME]"
select select "[PERSON_NAME]"
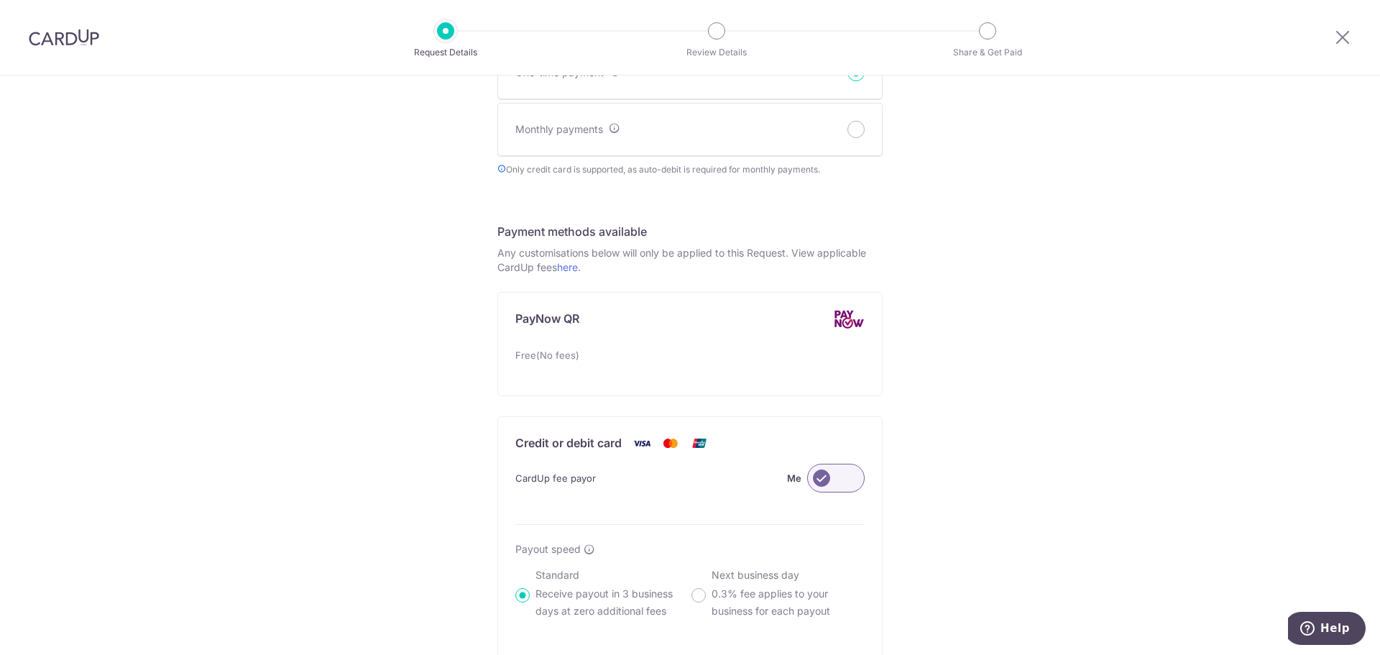
scroll to position [1006, 0]
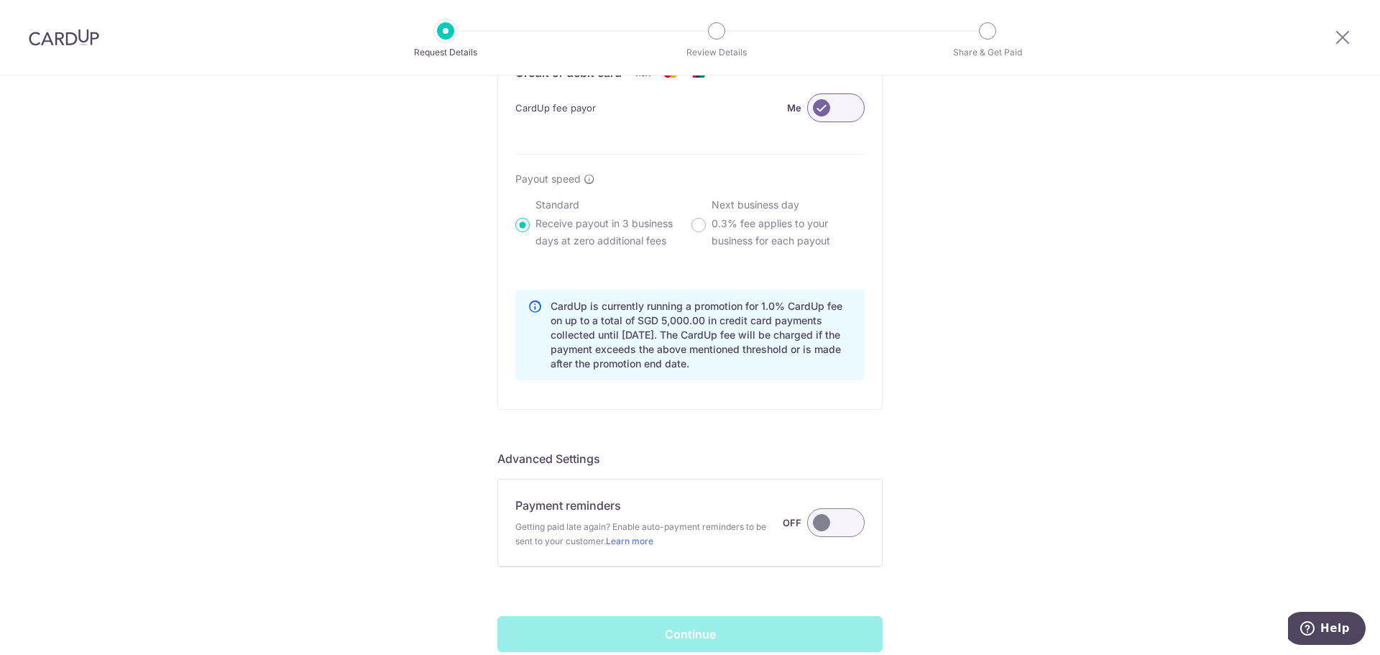
click at [834, 537] on div "Payment reminders Getting paid late again? Enable auto-payment reminders to be …" at bounding box center [689, 523] width 349 height 52
click at [826, 514] on label at bounding box center [836, 522] width 58 height 29
click at [0, 0] on input "Payment reminders Getting paid late again? Enable auto-payment reminders to be …" at bounding box center [0, 0] width 0 height 0
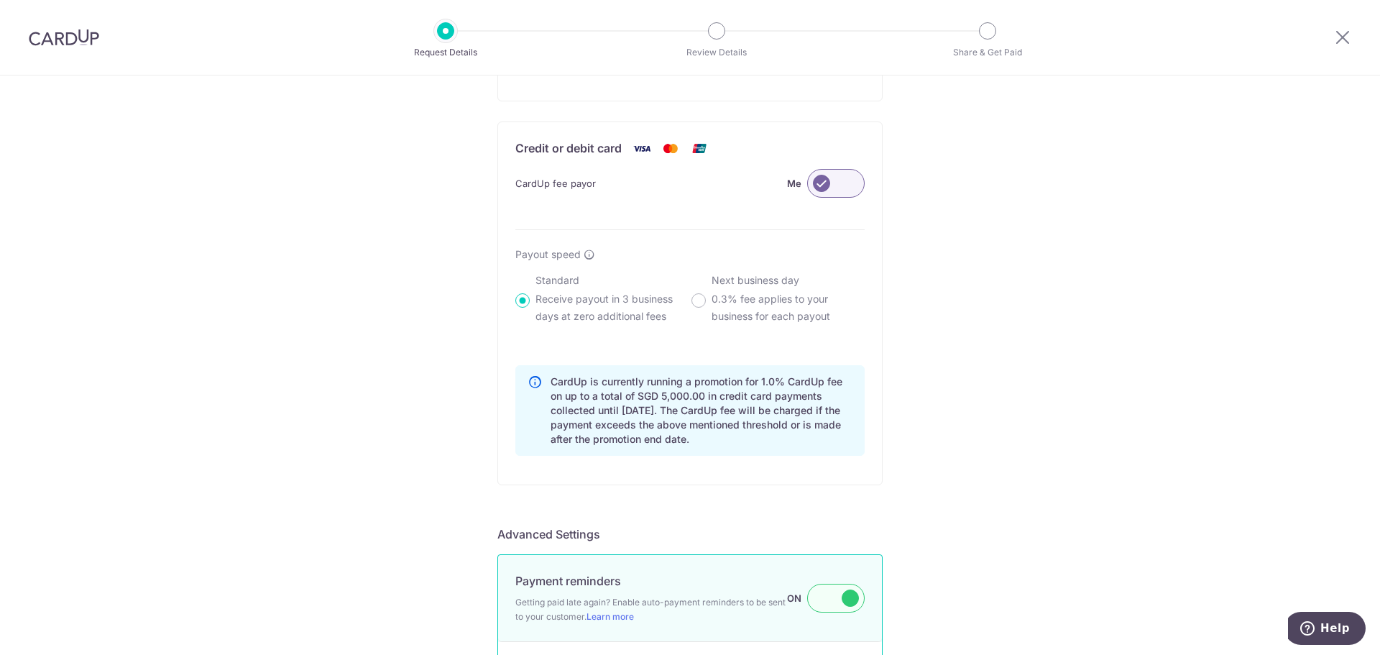
scroll to position [775, 0]
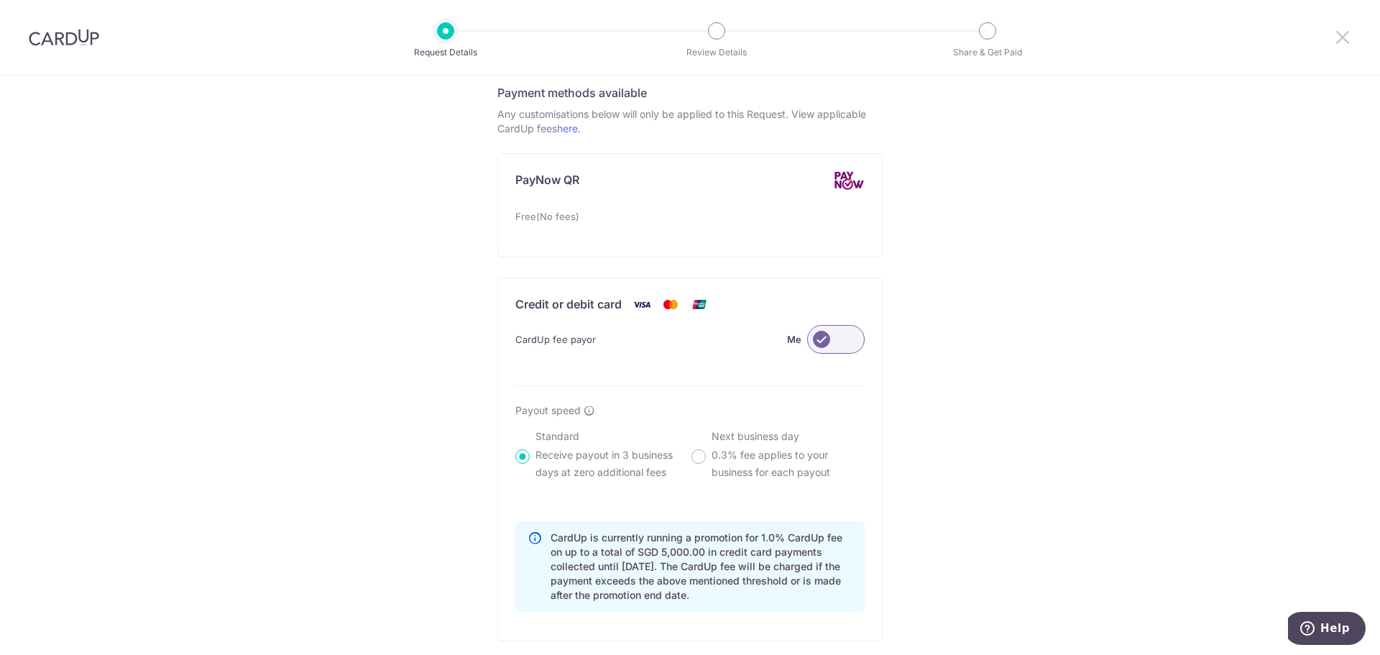
click at [1344, 35] on icon at bounding box center [1342, 37] width 17 height 18
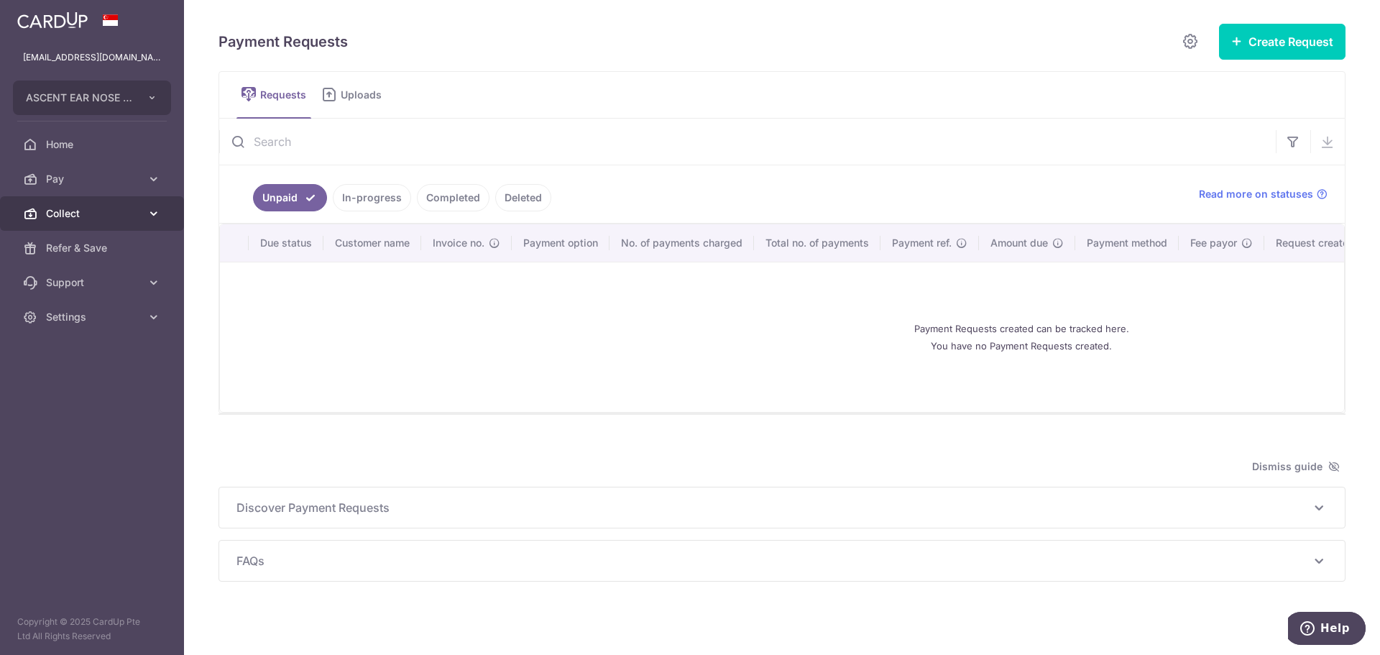
click at [116, 211] on span "Collect" at bounding box center [93, 213] width 95 height 14
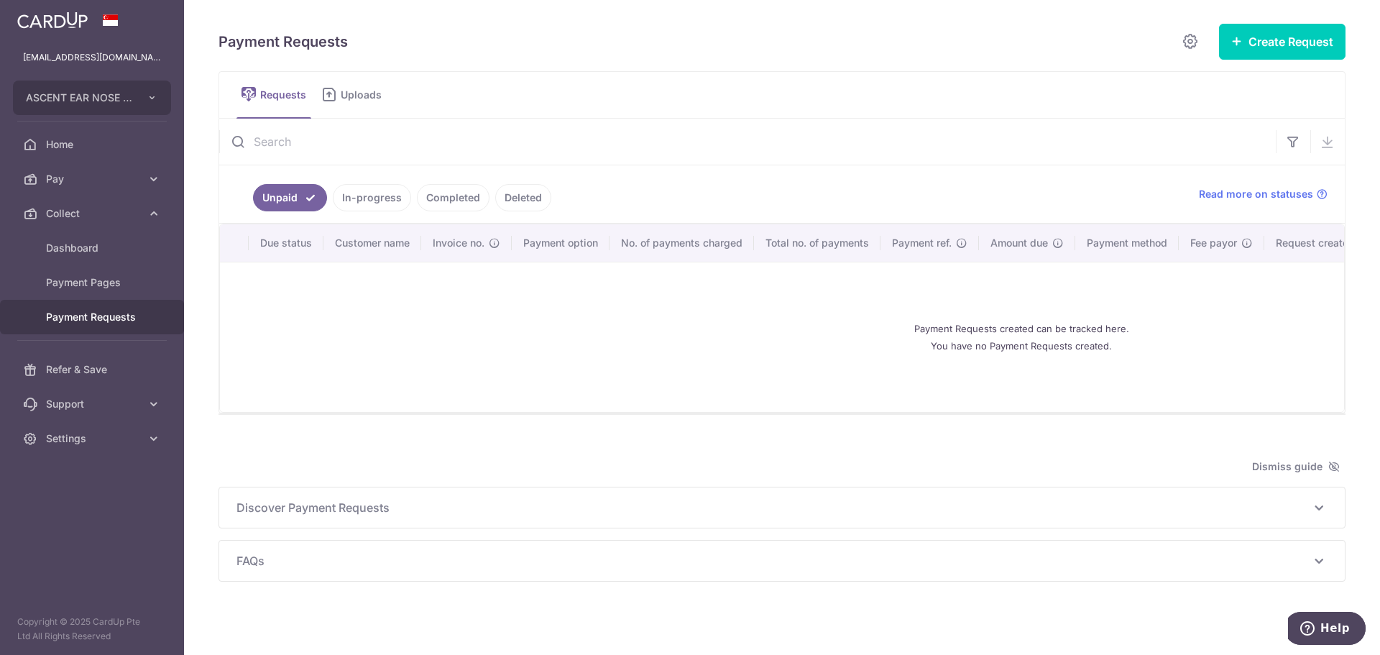
click at [124, 311] on span "Payment Requests" at bounding box center [93, 317] width 95 height 14
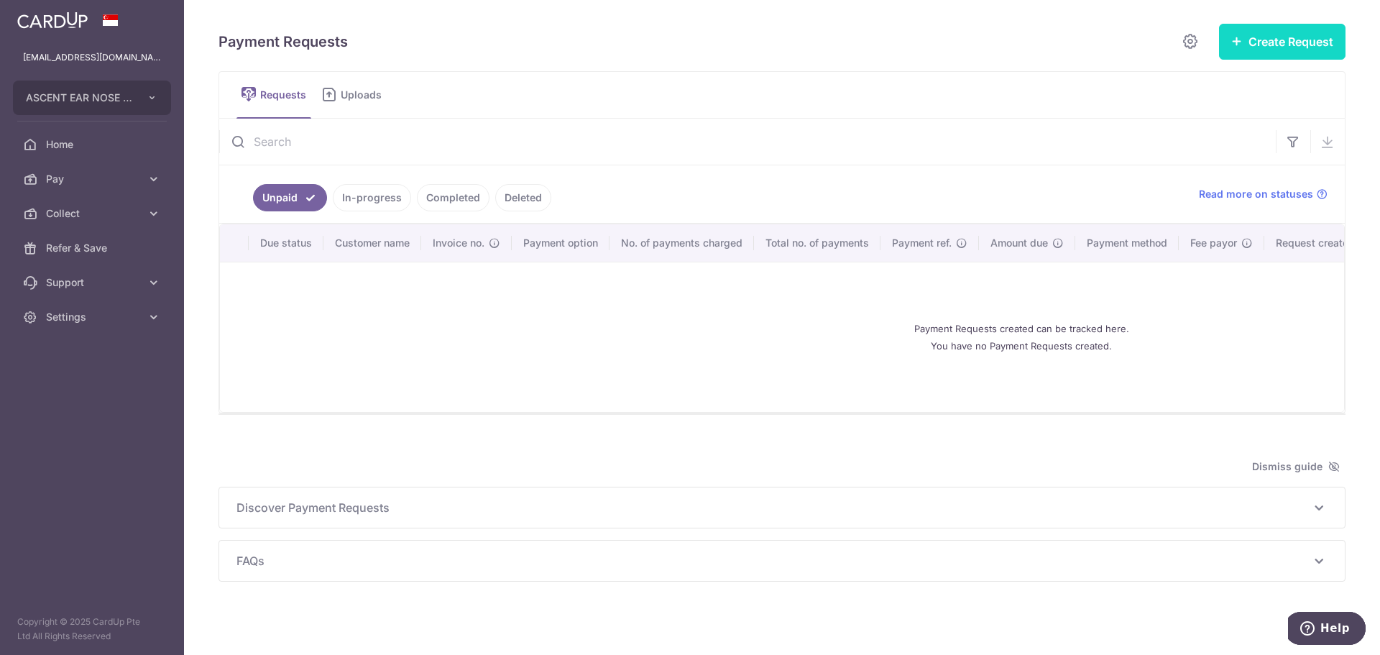
click at [1292, 41] on button "Create Request" at bounding box center [1282, 42] width 127 height 36
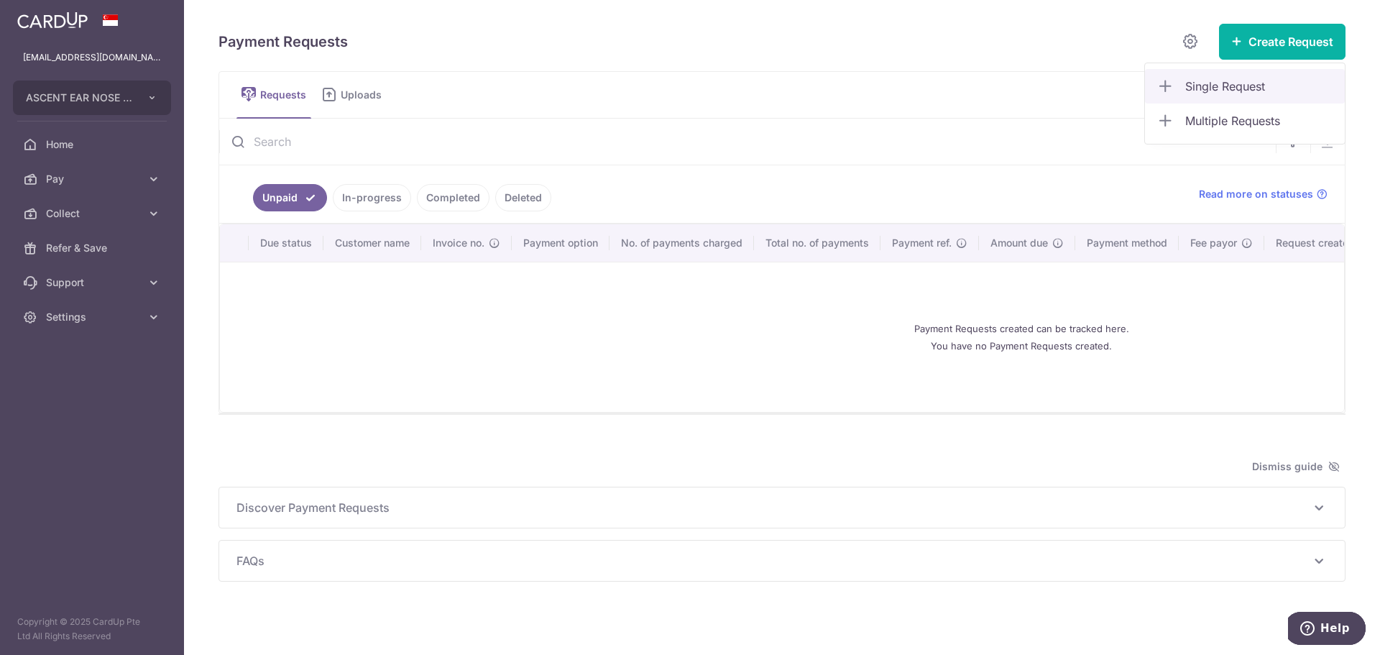
click at [1279, 96] on link "Single Request" at bounding box center [1245, 86] width 200 height 35
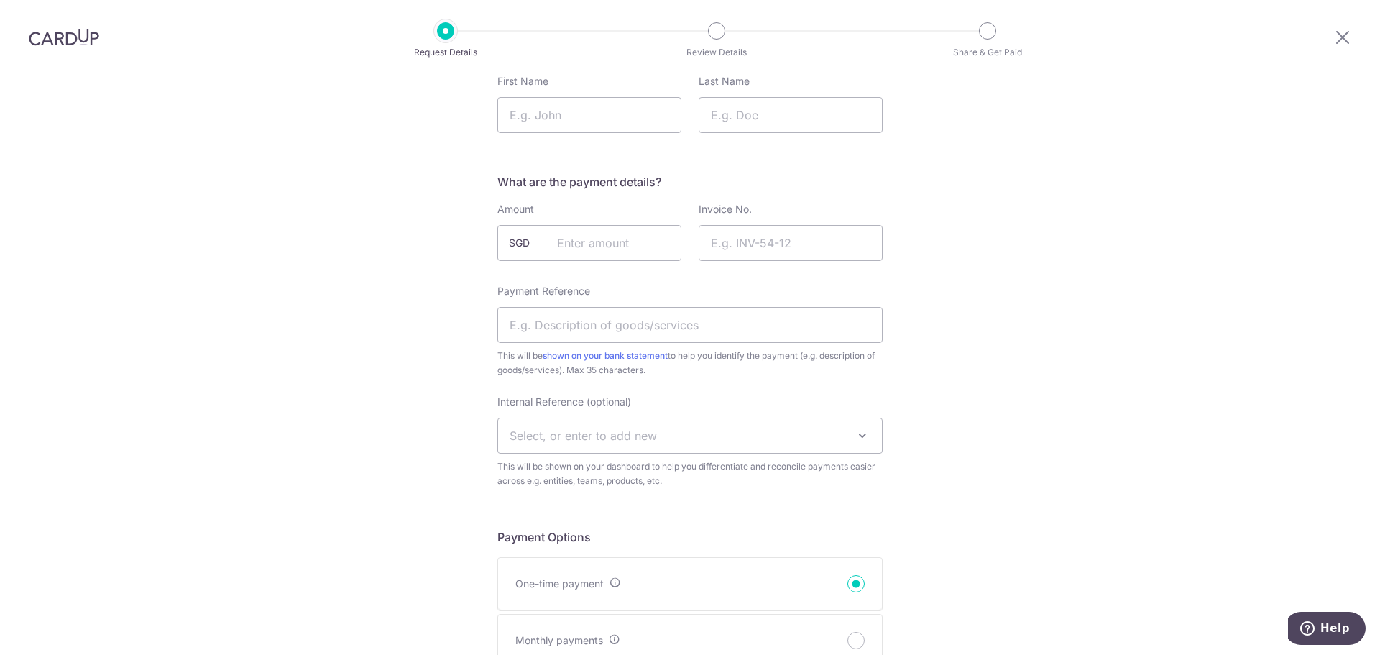
scroll to position [144, 0]
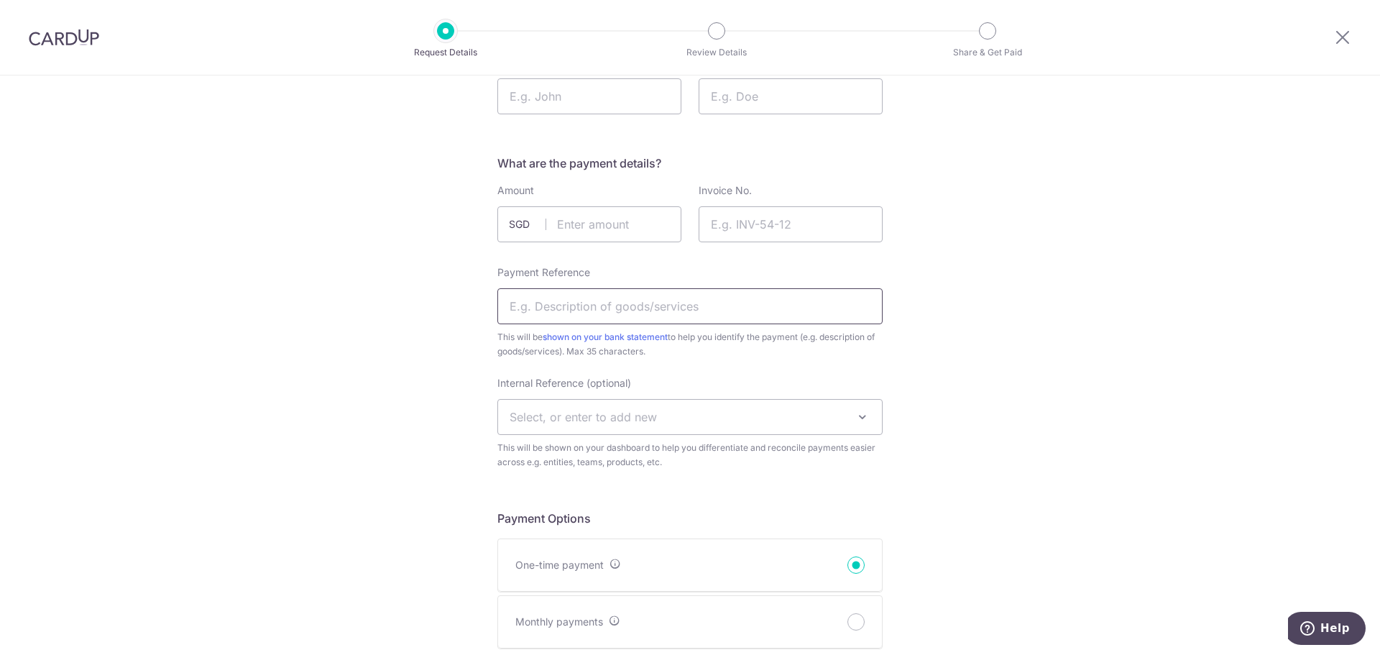
drag, startPoint x: 629, startPoint y: 304, endPoint x: 637, endPoint y: 303, distance: 8.0
click at [629, 304] on input "Payment Reference" at bounding box center [689, 306] width 385 height 36
click at [743, 407] on span "Select, or enter to add new" at bounding box center [690, 417] width 384 height 35
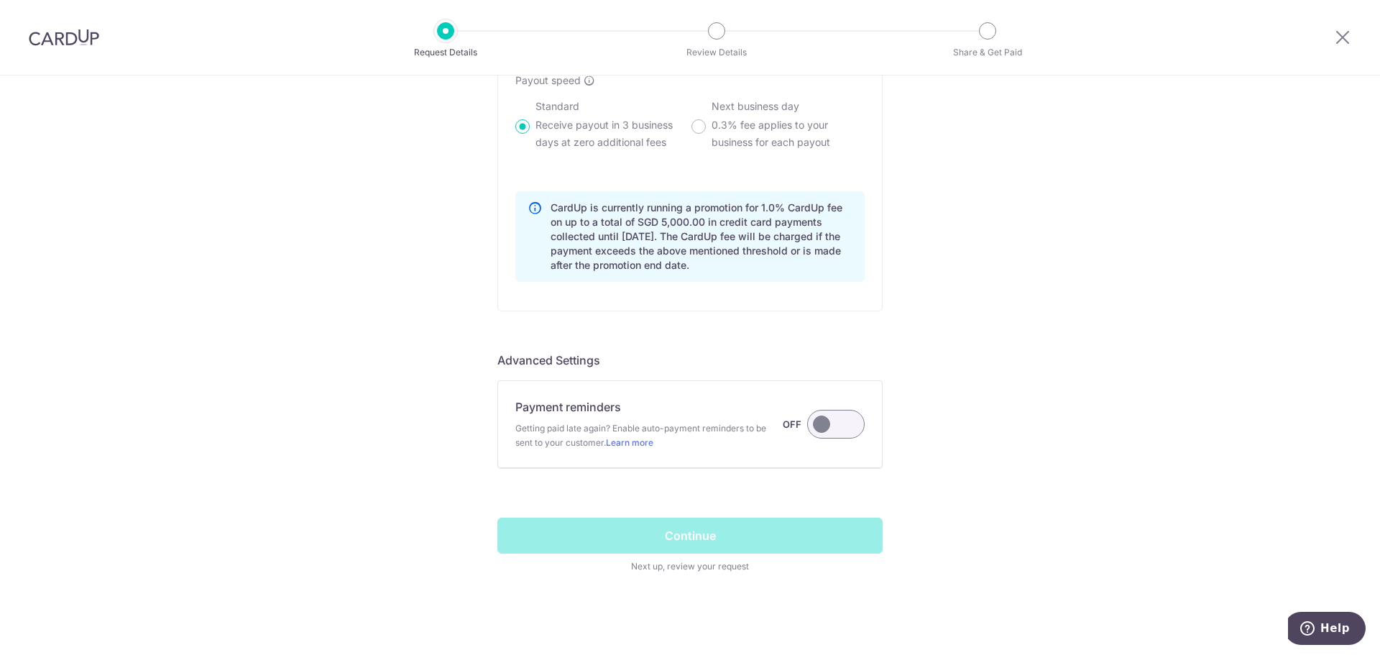
scroll to position [1108, 0]
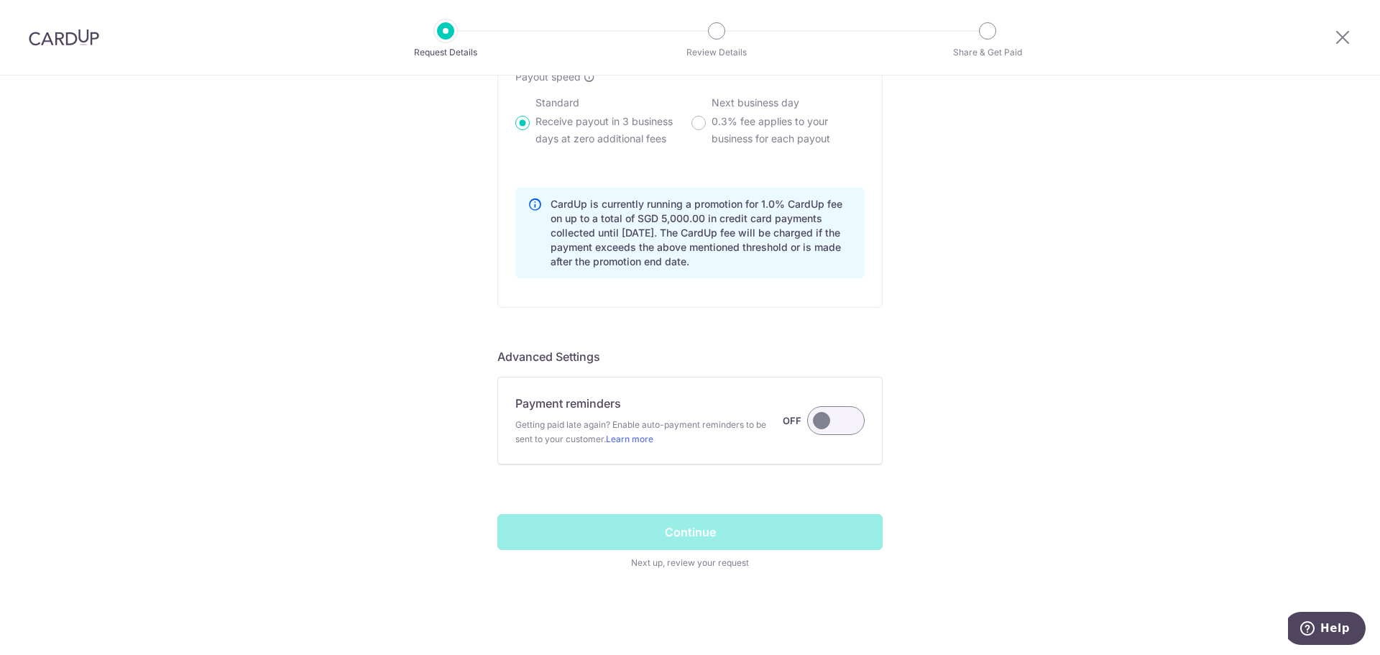
click at [845, 421] on label at bounding box center [836, 420] width 58 height 29
click at [0, 0] on input "Payment reminders Getting paid late again? Enable auto-payment reminders to be …" at bounding box center [0, 0] width 0 height 0
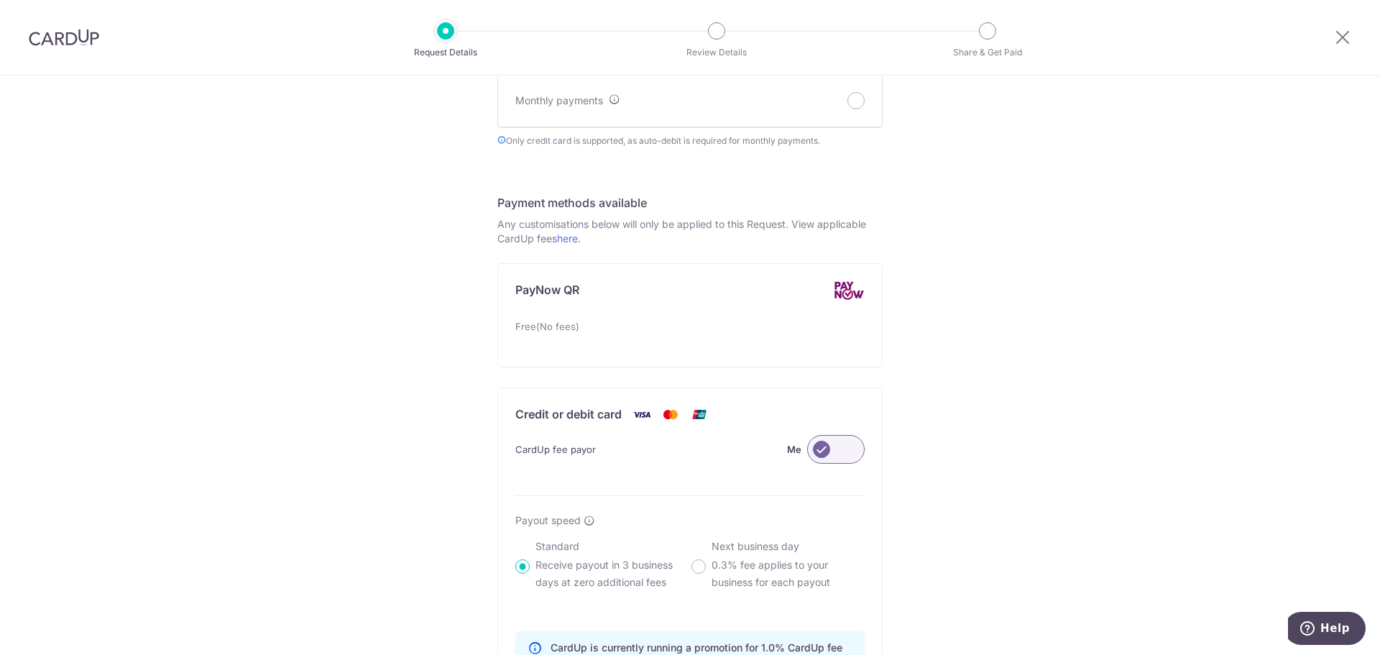
scroll to position [631, 0]
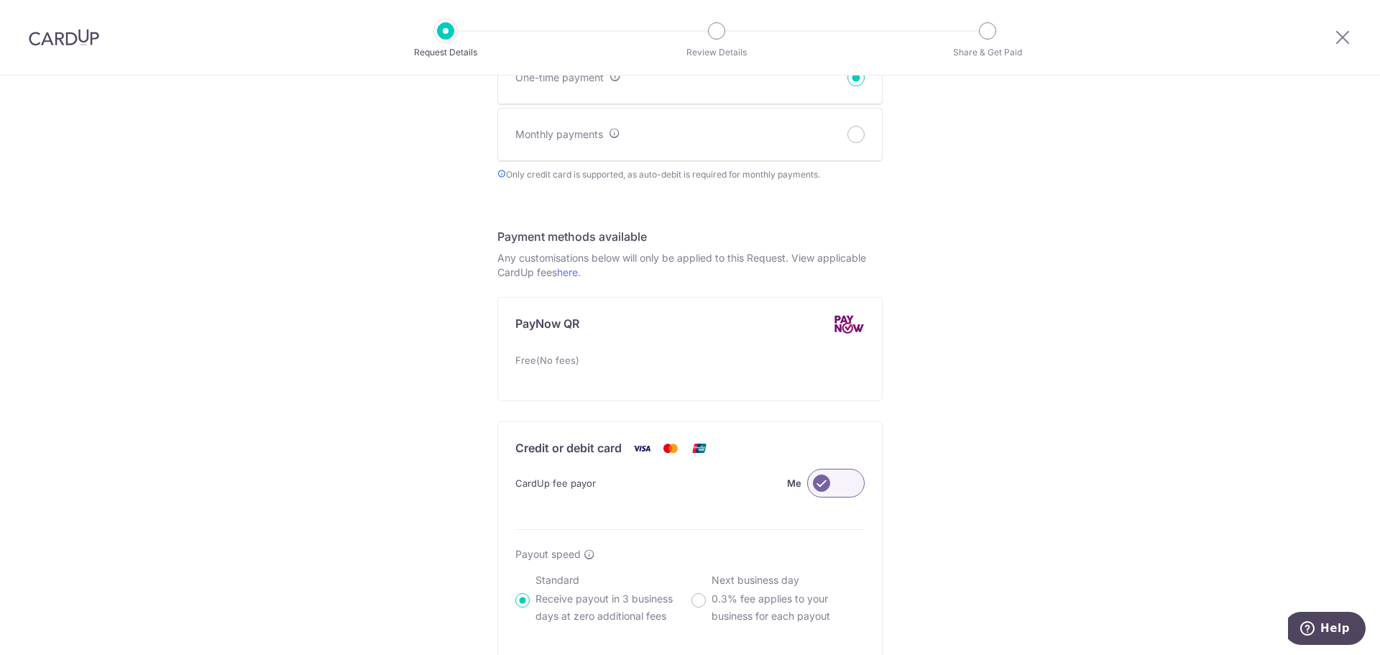
click at [1353, 40] on div at bounding box center [1342, 37] width 75 height 75
click at [1350, 35] on icon at bounding box center [1342, 37] width 17 height 18
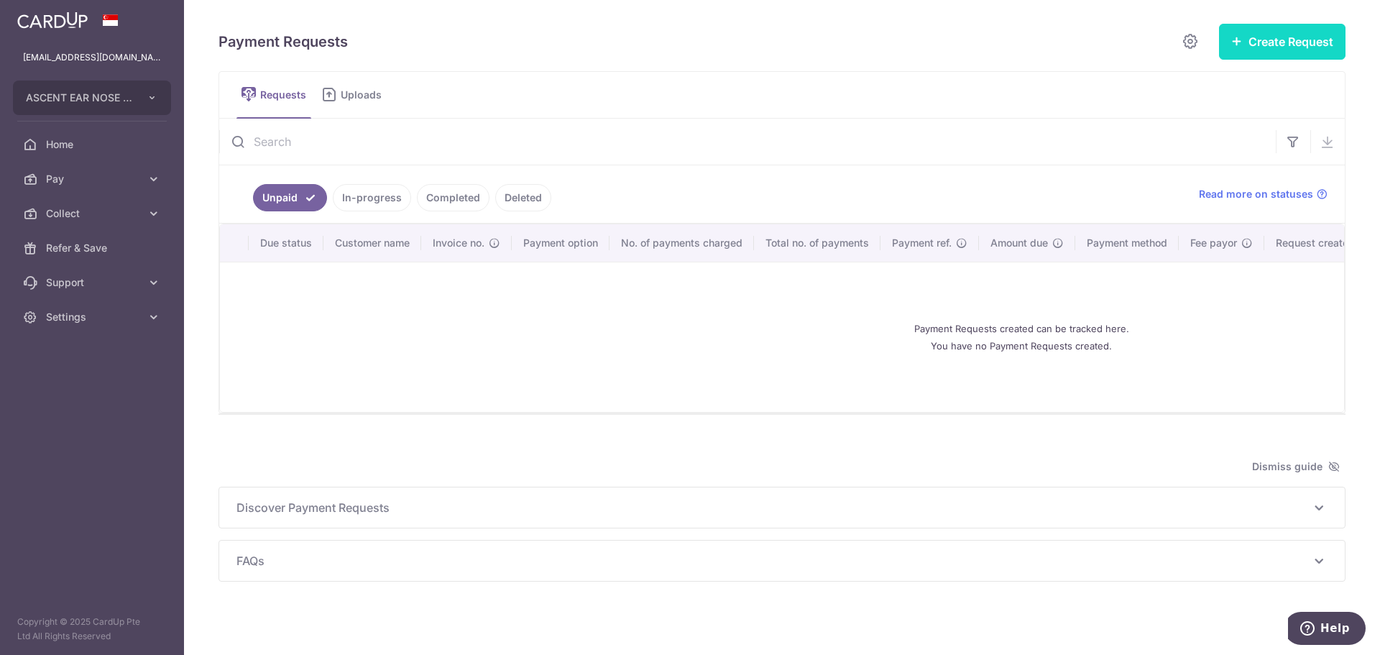
click at [1297, 47] on button "Create Request" at bounding box center [1282, 42] width 127 height 36
